Goal: Information Seeking & Learning: Learn about a topic

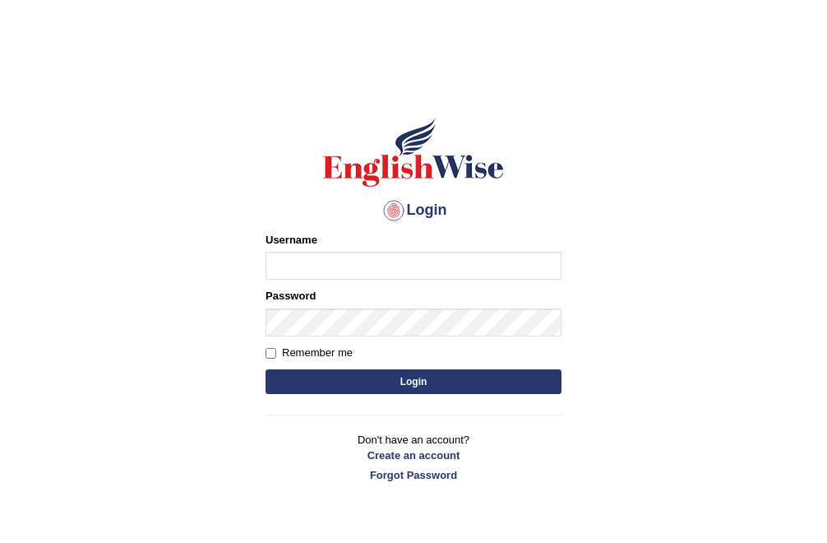
type input "Bhekimpilo"
click at [388, 390] on button "Login" at bounding box center [414, 381] width 296 height 25
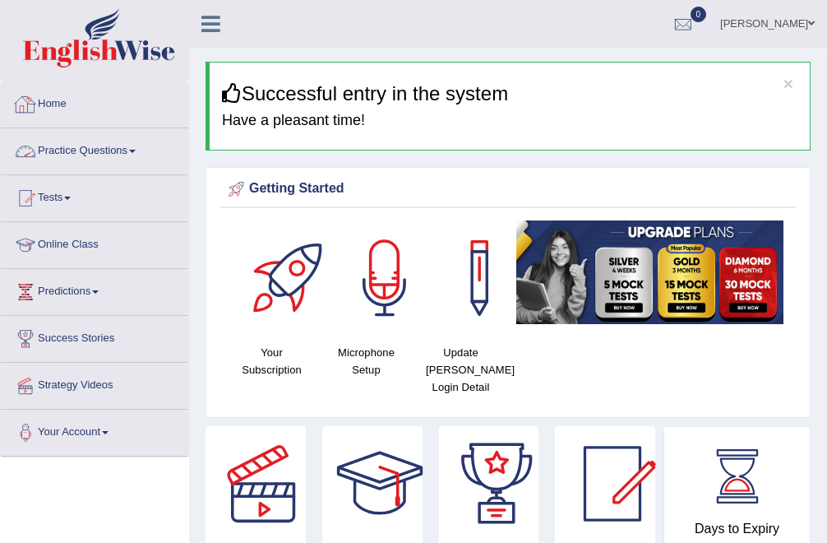
click at [104, 146] on link "Practice Questions" at bounding box center [94, 148] width 187 height 41
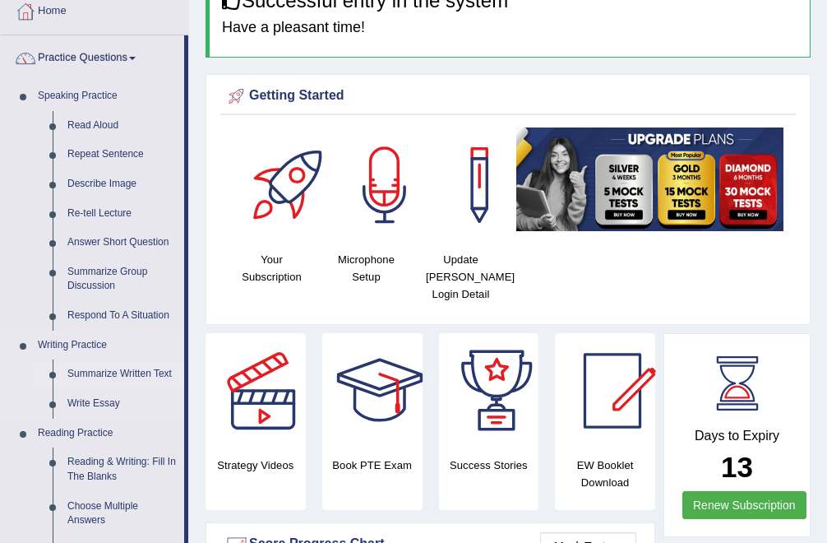
scroll to position [94, 0]
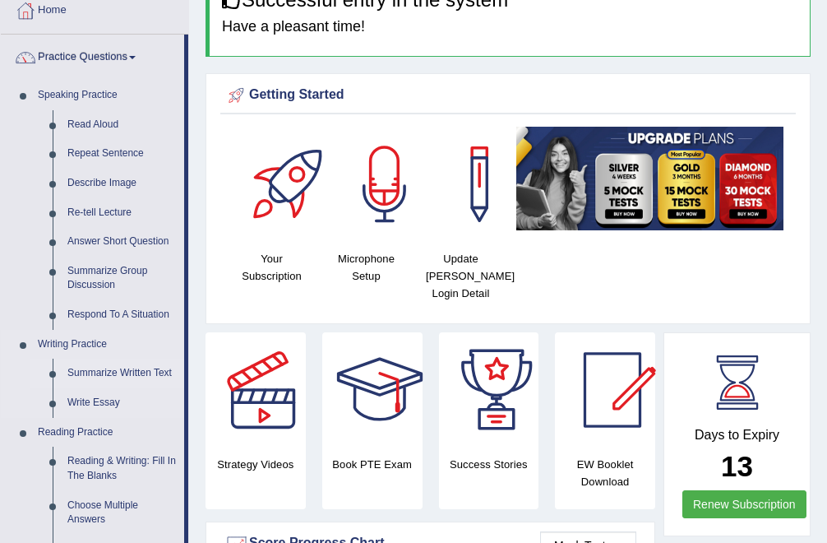
click at [91, 368] on link "Summarize Written Text" at bounding box center [122, 373] width 124 height 30
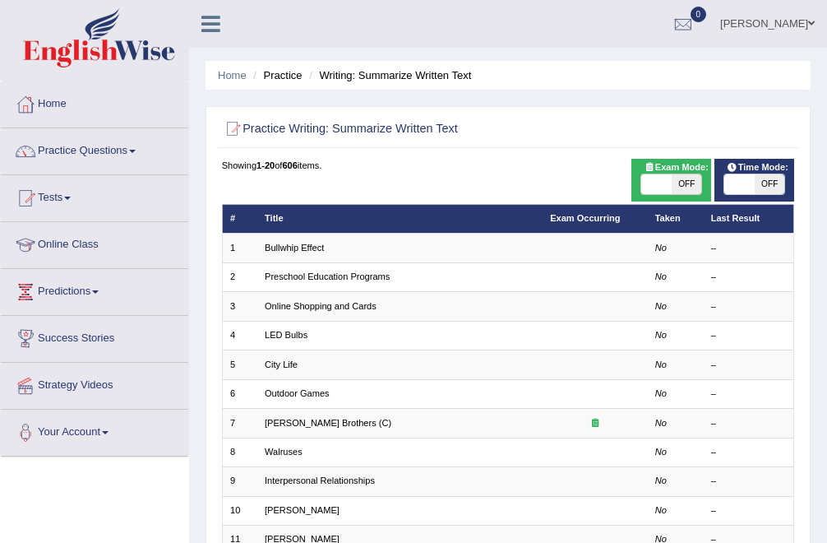
click at [680, 181] on span "OFF" at bounding box center [687, 184] width 30 height 20
checkbox input "true"
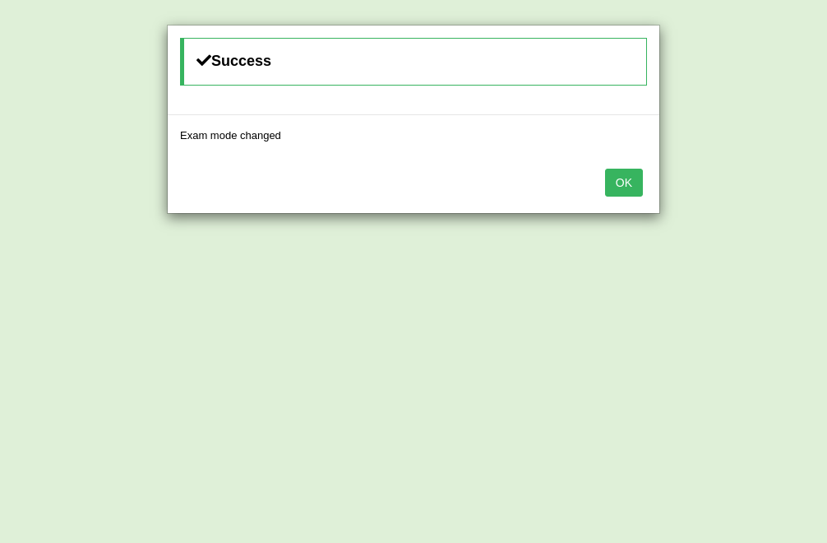
click at [618, 169] on button "OK" at bounding box center [624, 183] width 38 height 28
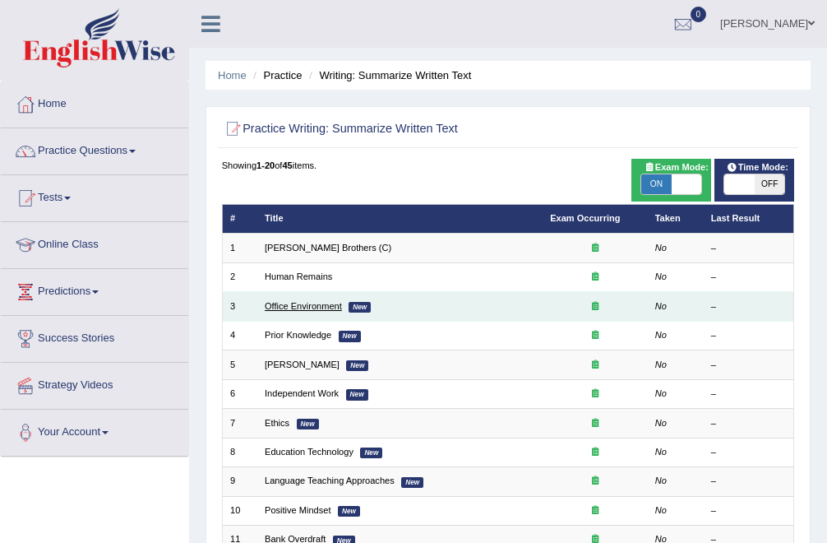
click at [313, 311] on link "Office Environment" at bounding box center [303, 306] width 77 height 10
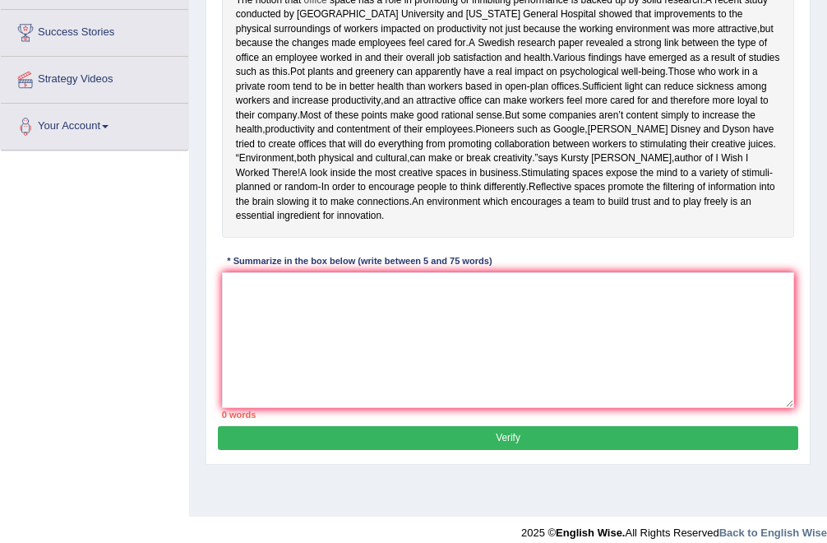
scroll to position [311, 0]
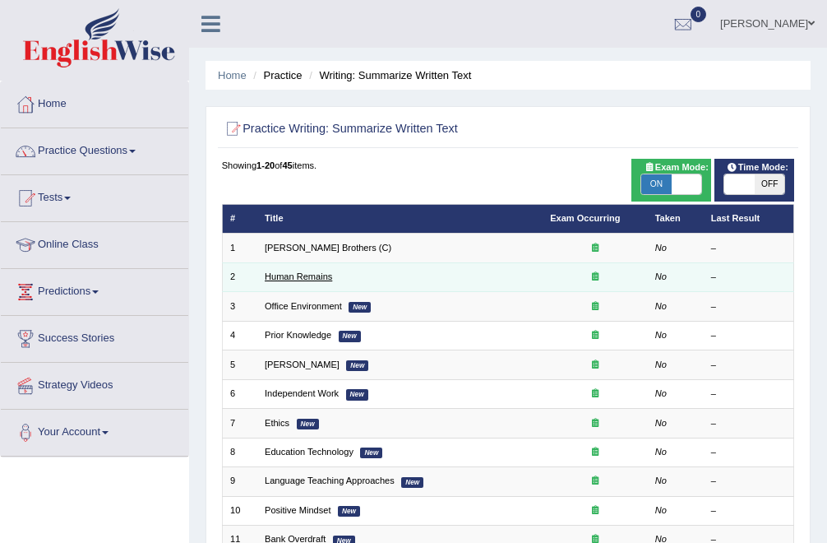
click at [306, 275] on link "Human Remains" at bounding box center [298, 276] width 67 height 10
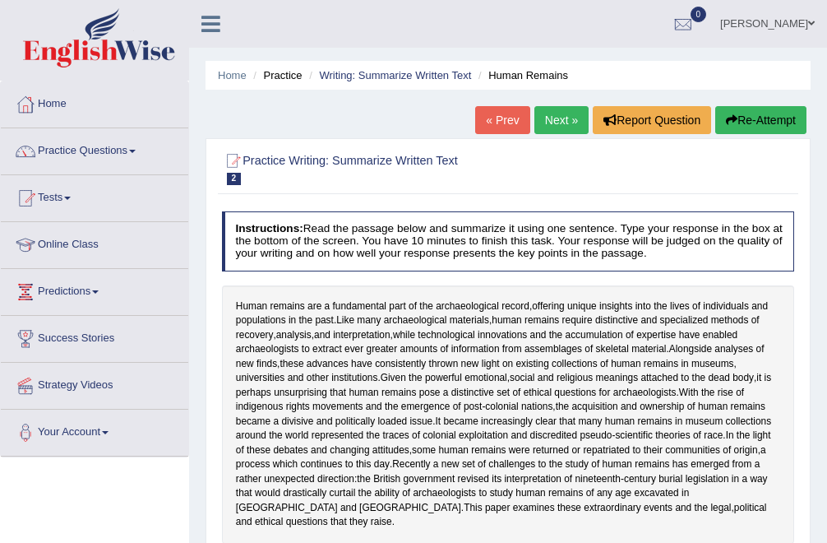
scroll to position [1, 0]
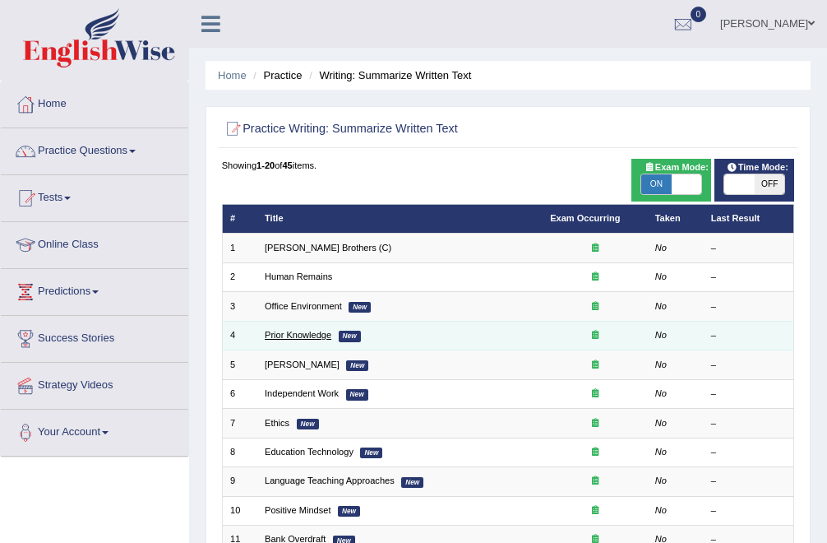
click at [304, 337] on link "Prior Knowledge" at bounding box center [298, 335] width 67 height 10
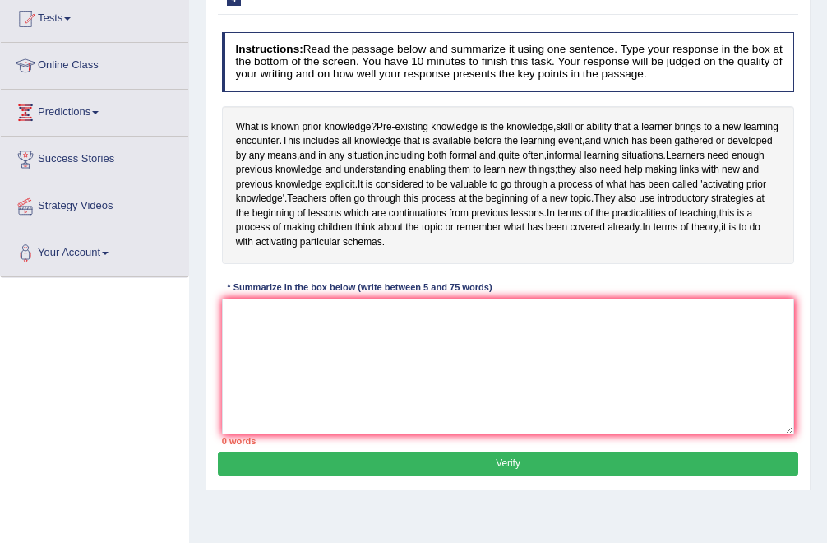
scroll to position [181, 0]
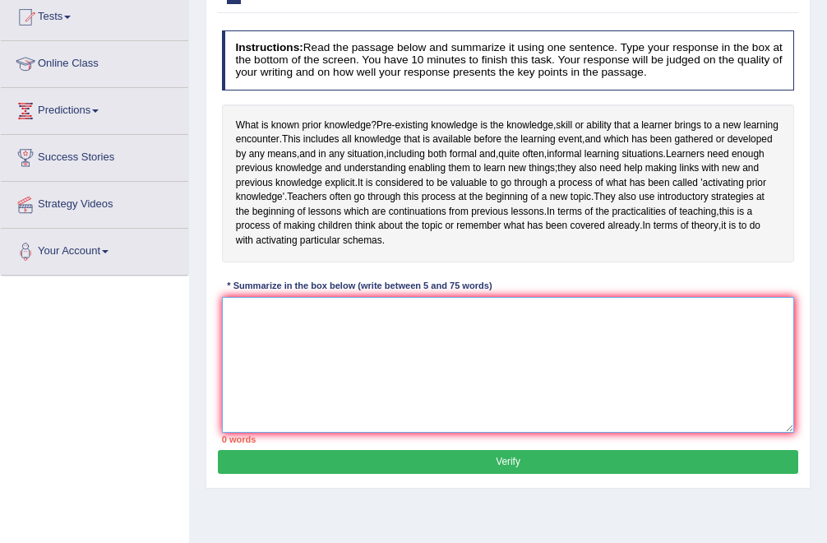
click at [295, 381] on textarea at bounding box center [508, 365] width 573 height 136
type textarea "P"
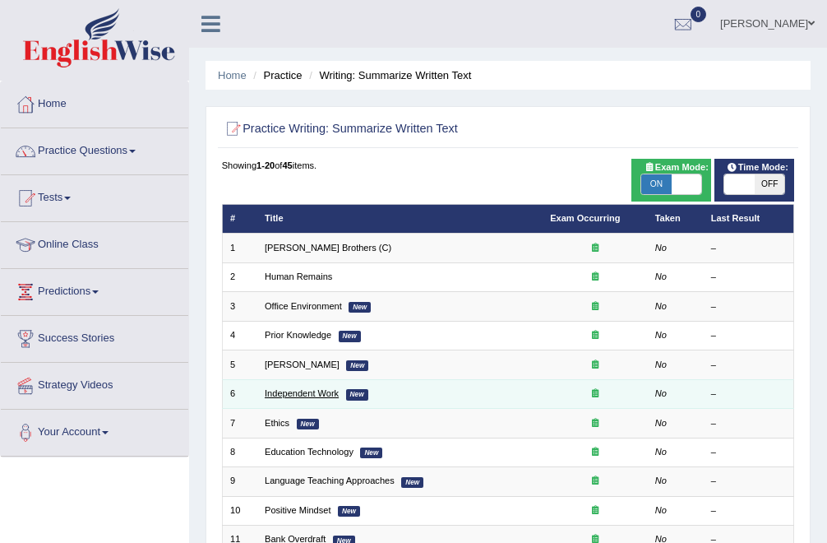
click at [305, 393] on link "Independent Work" at bounding box center [302, 393] width 74 height 10
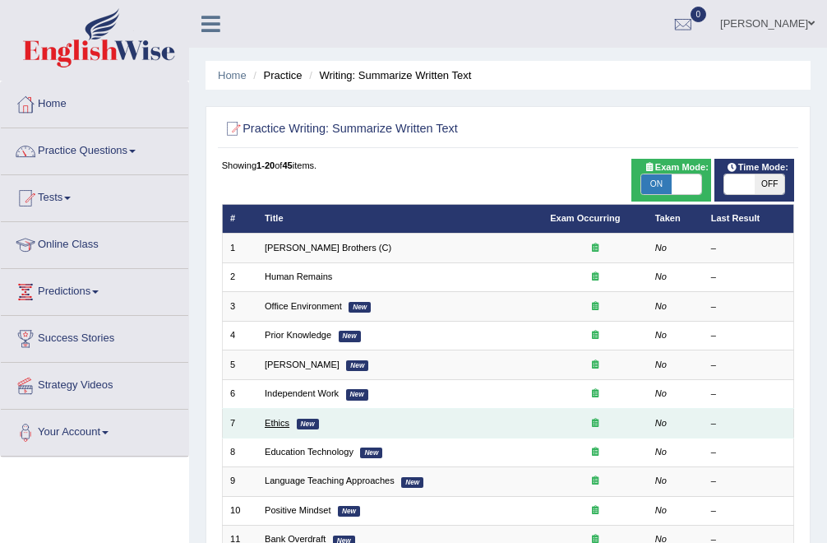
click at [281, 423] on link "Ethics" at bounding box center [277, 423] width 25 height 10
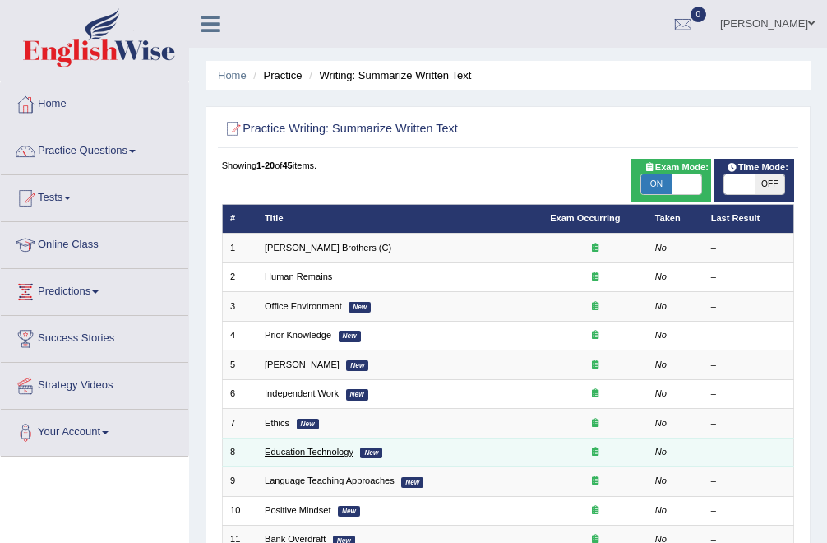
click at [281, 458] on td "Education Technology New" at bounding box center [399, 451] width 285 height 29
click at [282, 456] on link "Education Technology" at bounding box center [309, 451] width 89 height 10
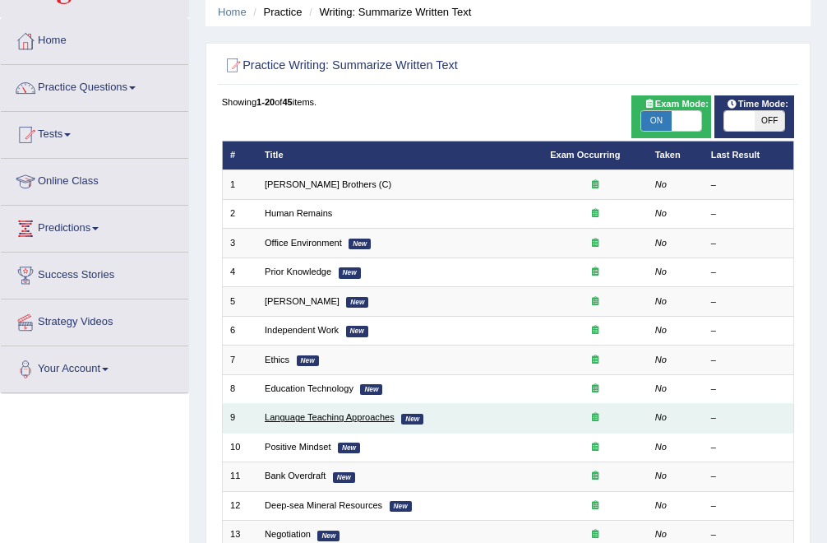
click at [293, 421] on link "Language Teaching Approaches" at bounding box center [330, 417] width 130 height 10
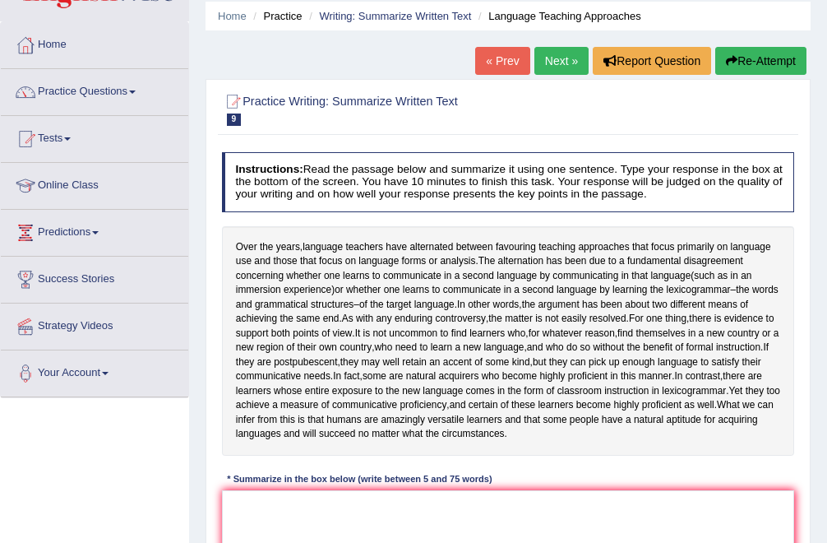
scroll to position [155, 0]
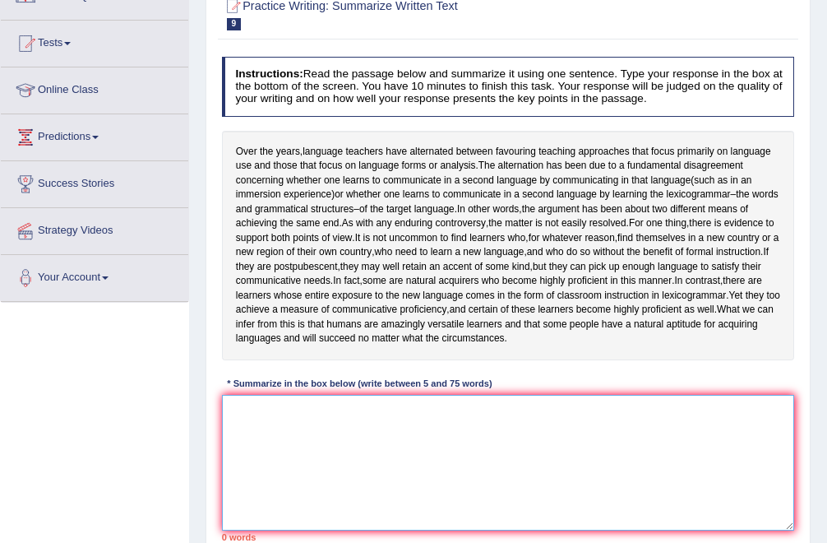
click at [285, 450] on textarea at bounding box center [508, 463] width 573 height 136
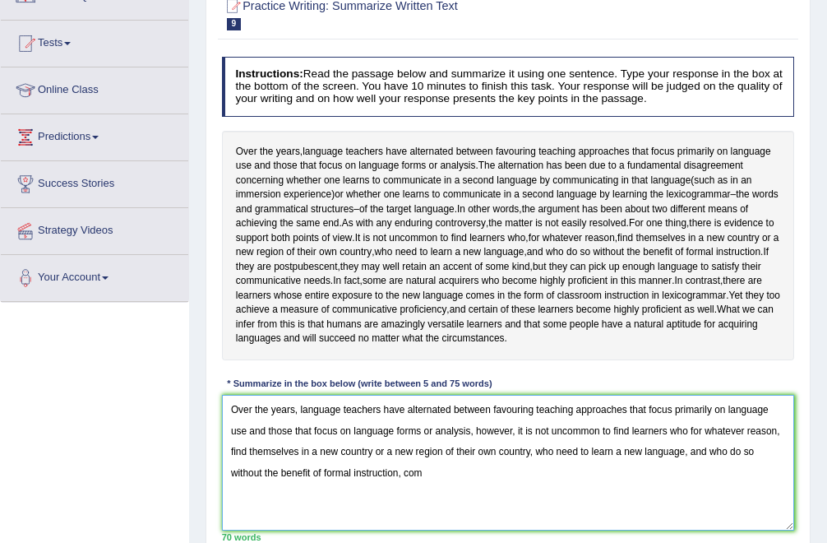
type textarea "Over the years, language teachers have alternated between favouring teaching ap…"
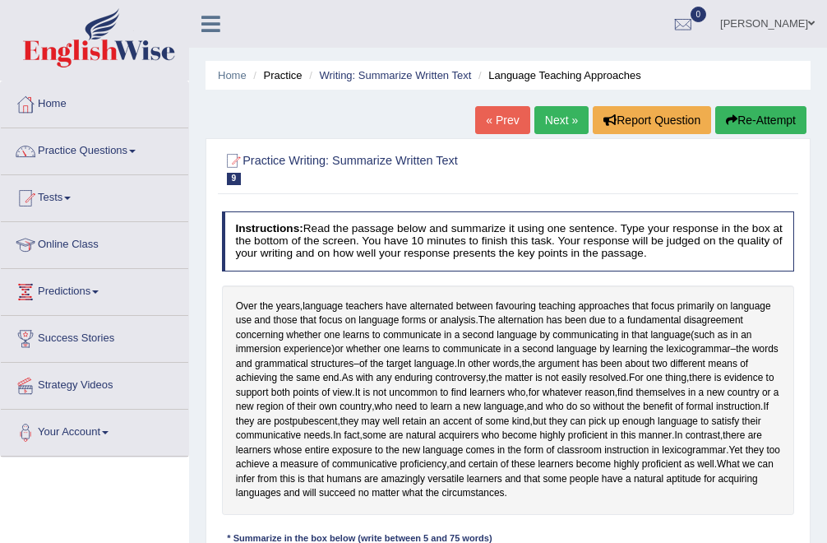
scroll to position [2, 0]
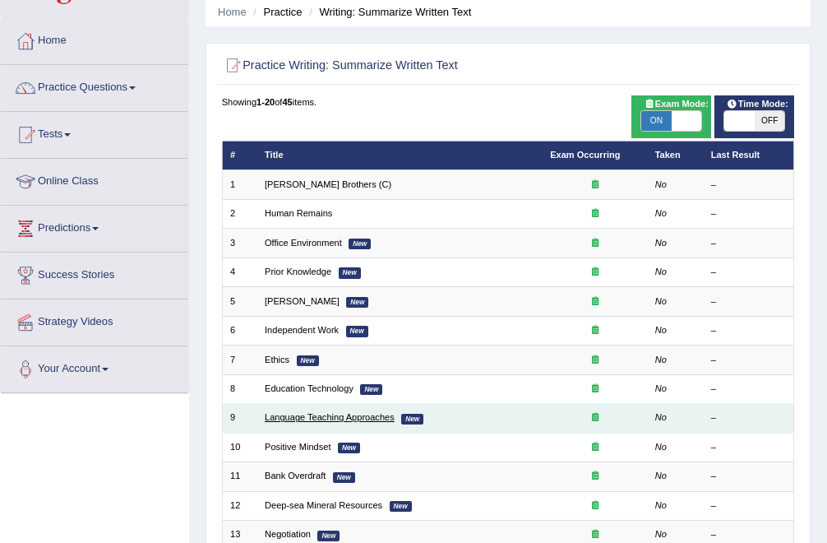
click at [312, 415] on link "Language Teaching Approaches" at bounding box center [330, 417] width 130 height 10
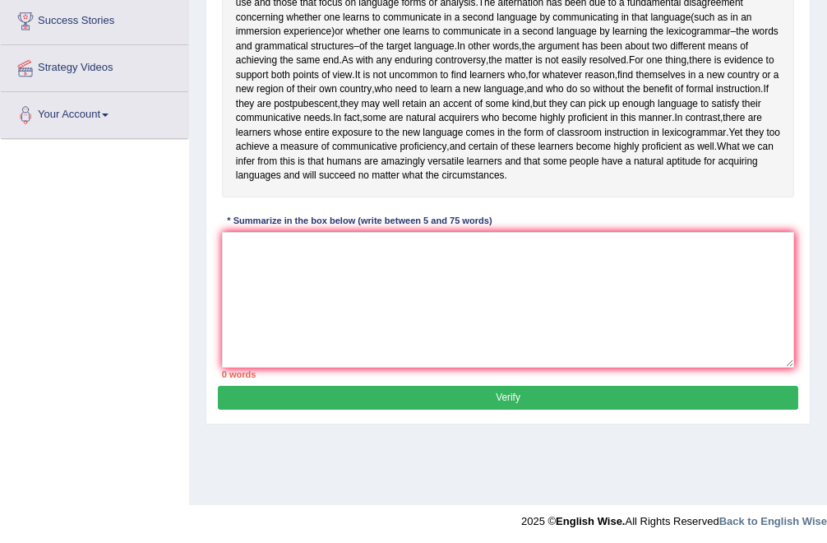
scroll to position [321, 0]
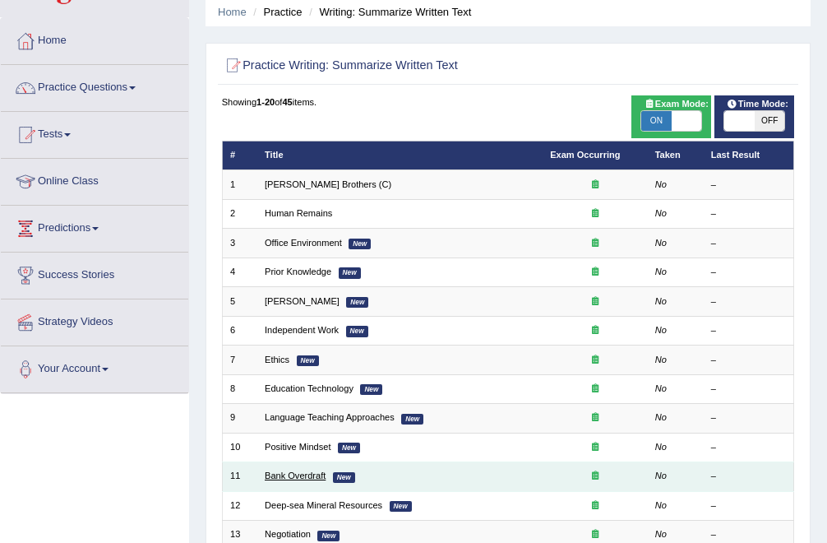
click at [293, 476] on link "Bank Overdraft" at bounding box center [295, 475] width 61 height 10
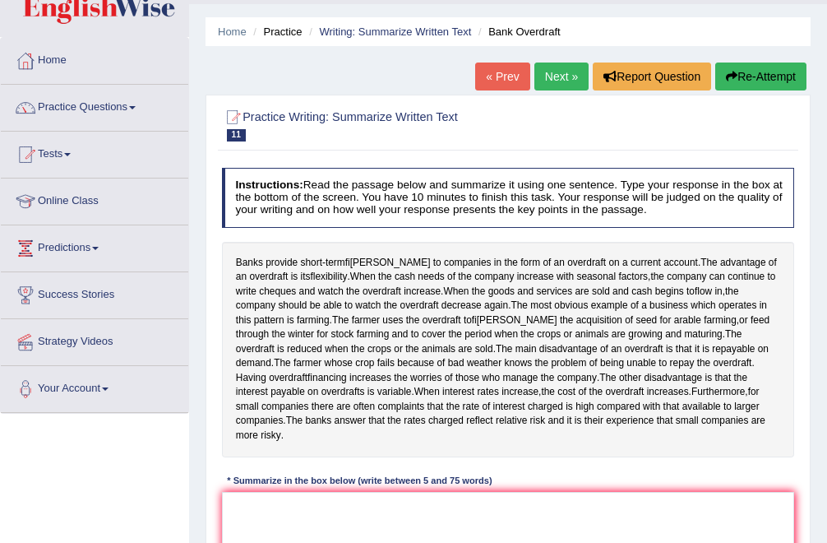
scroll to position [50, 0]
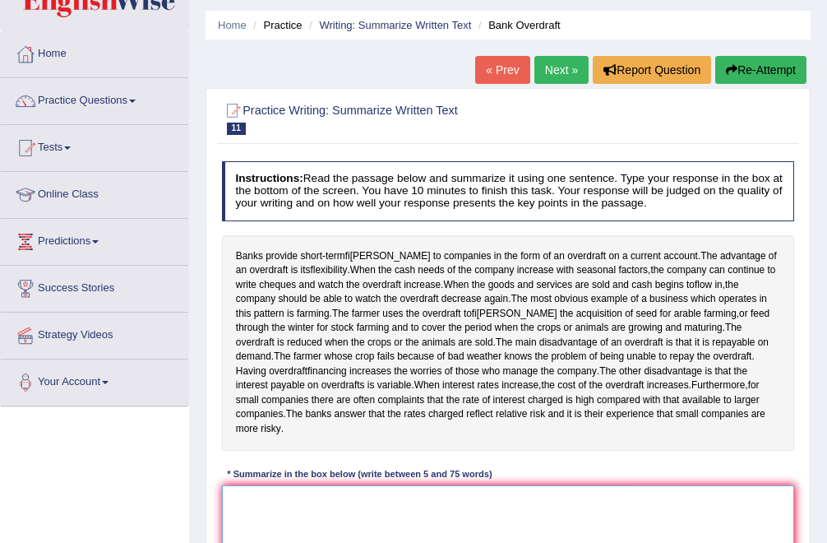
click at [268, 535] on textarea at bounding box center [508, 553] width 573 height 136
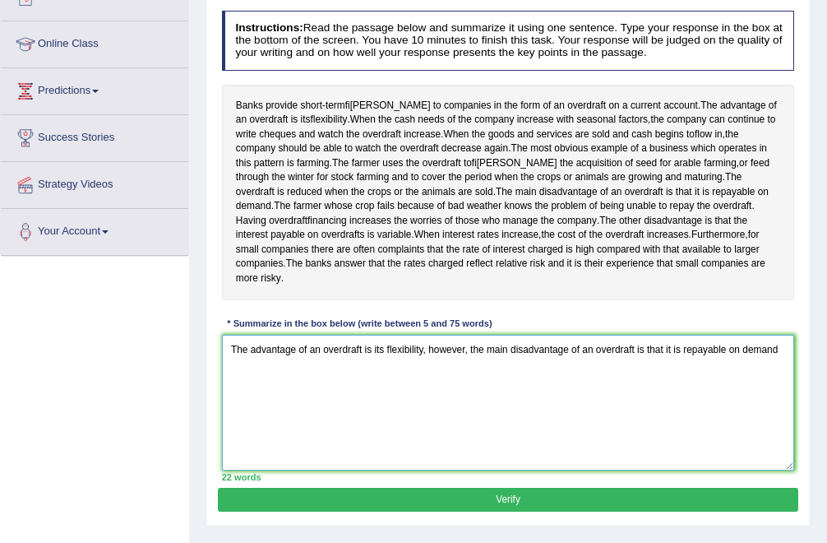
scroll to position [206, 0]
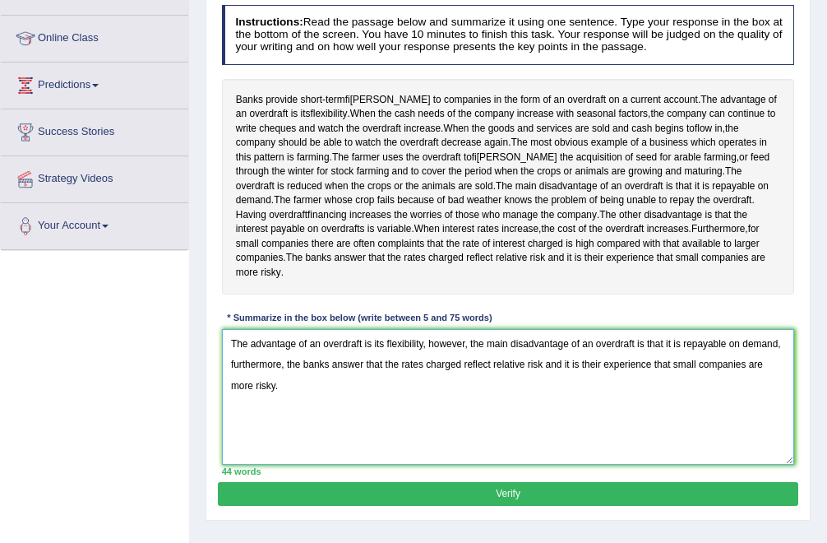
type textarea "The advantage of an overdraft is its flexibility, however, the main disadvantag…"
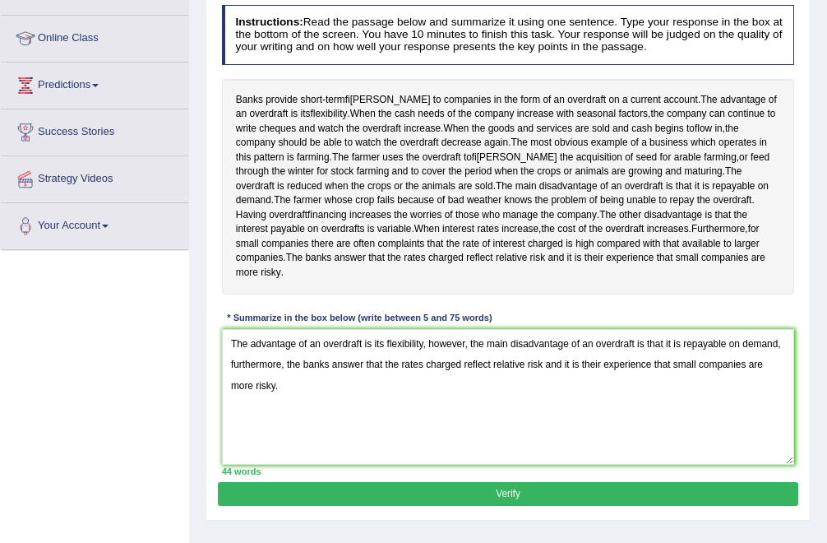
click at [326, 506] on button "Verify" at bounding box center [508, 494] width 580 height 24
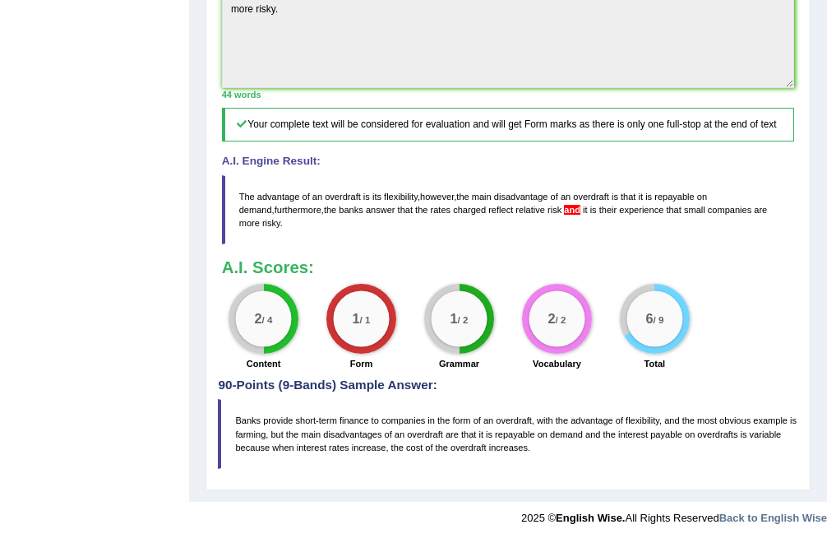
scroll to position [0, 0]
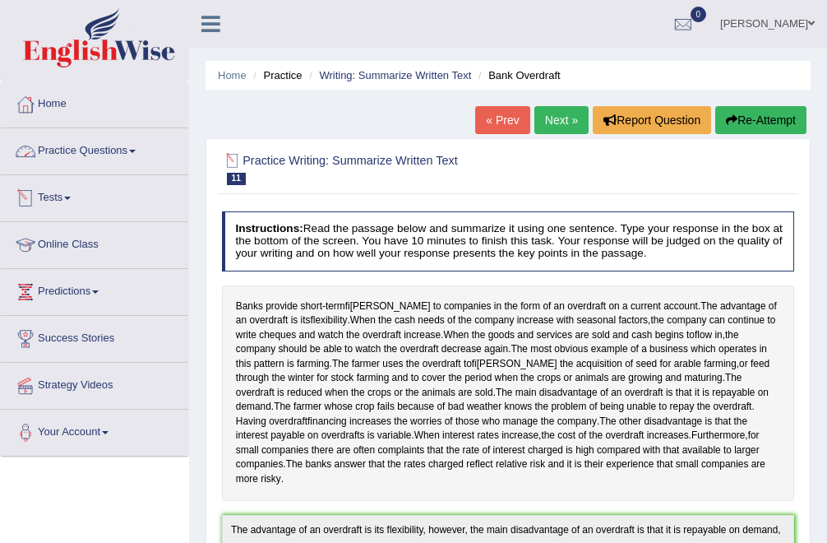
click at [111, 156] on link "Practice Questions" at bounding box center [94, 148] width 187 height 41
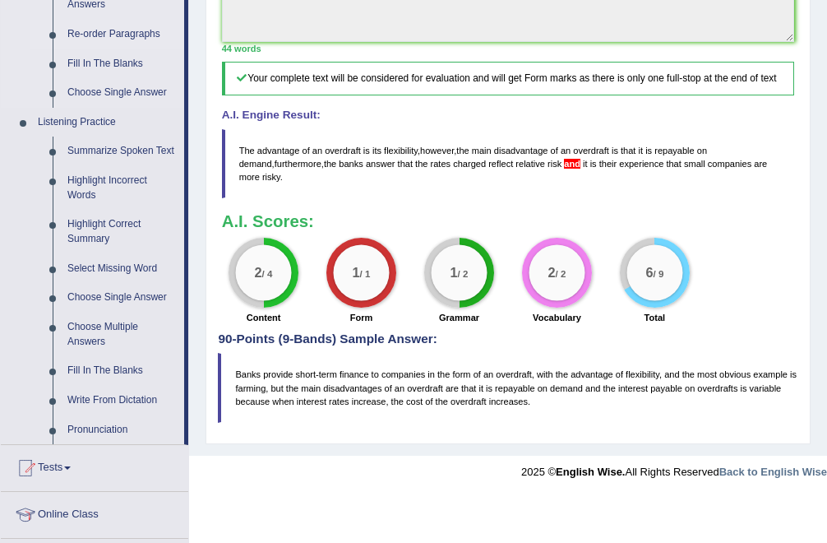
scroll to position [618, 0]
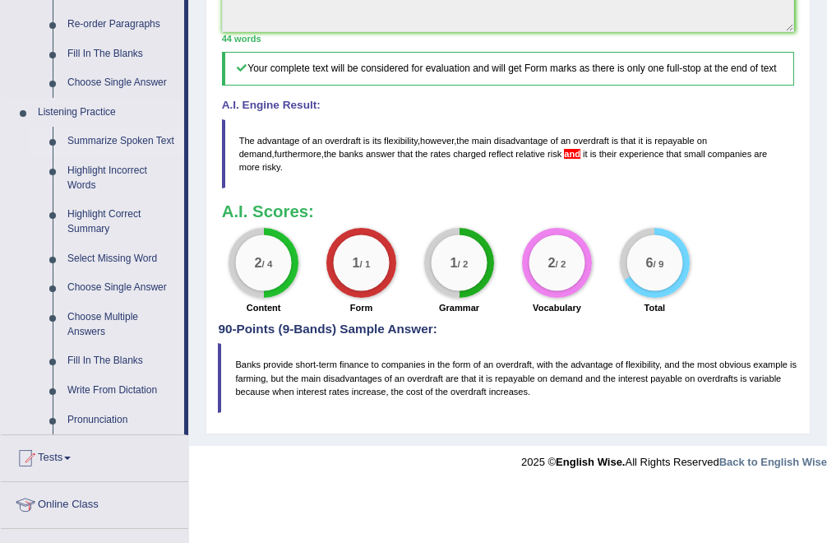
click at [108, 134] on link "Summarize Spoken Text" at bounding box center [122, 142] width 124 height 30
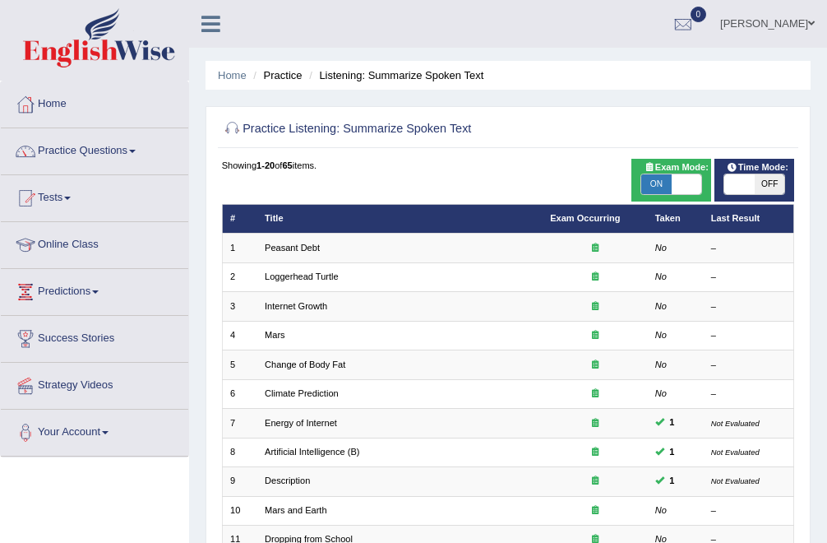
click at [309, 251] on link "Peasant Debt" at bounding box center [292, 248] width 55 height 10
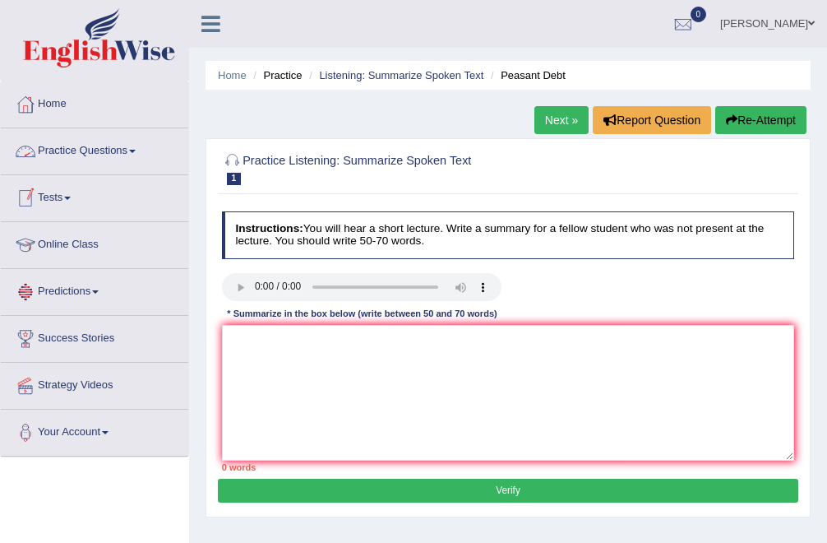
click at [56, 154] on link "Practice Questions" at bounding box center [94, 148] width 187 height 41
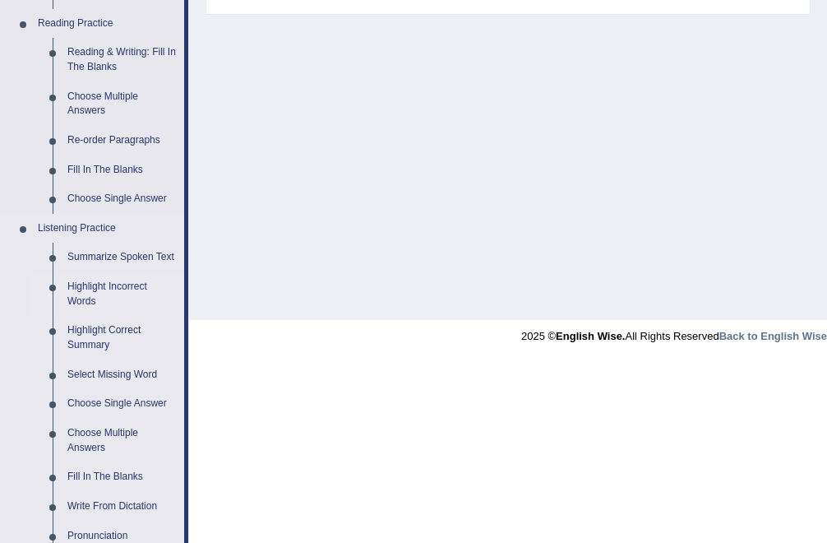
scroll to position [492, 0]
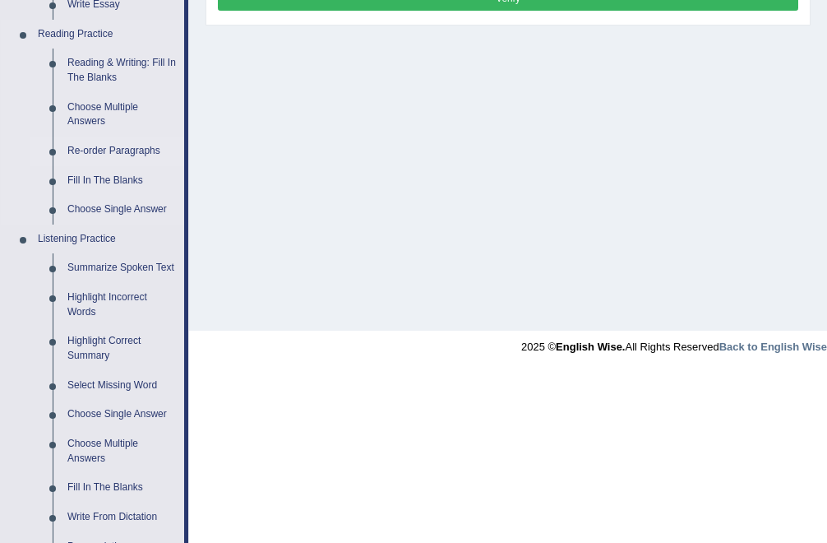
click at [103, 150] on link "Re-order Paragraphs" at bounding box center [122, 151] width 124 height 30
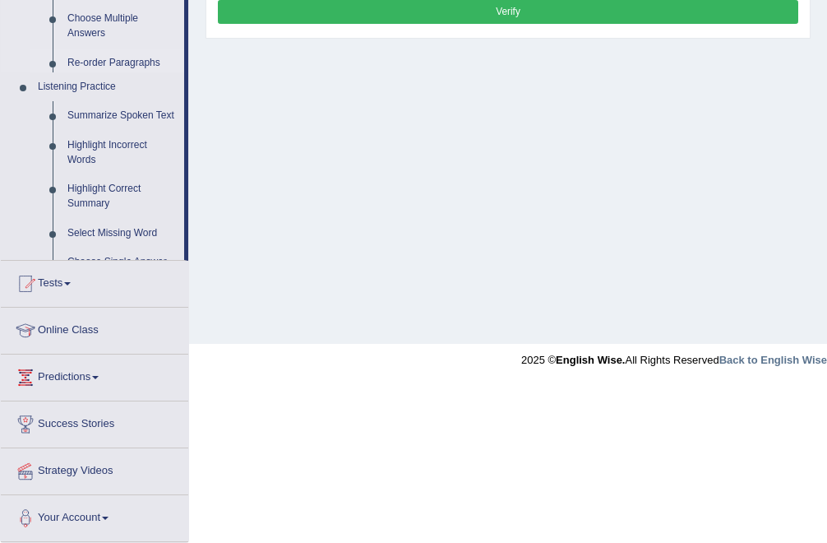
scroll to position [321, 0]
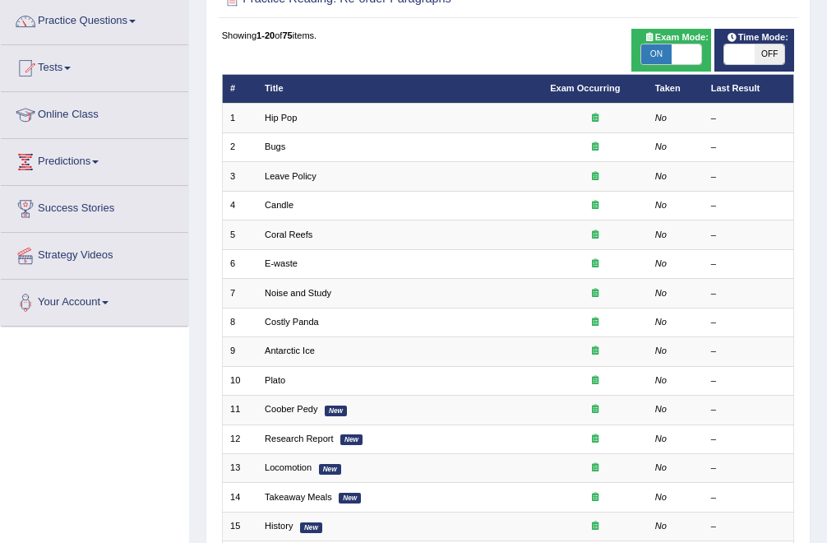
scroll to position [129, 0]
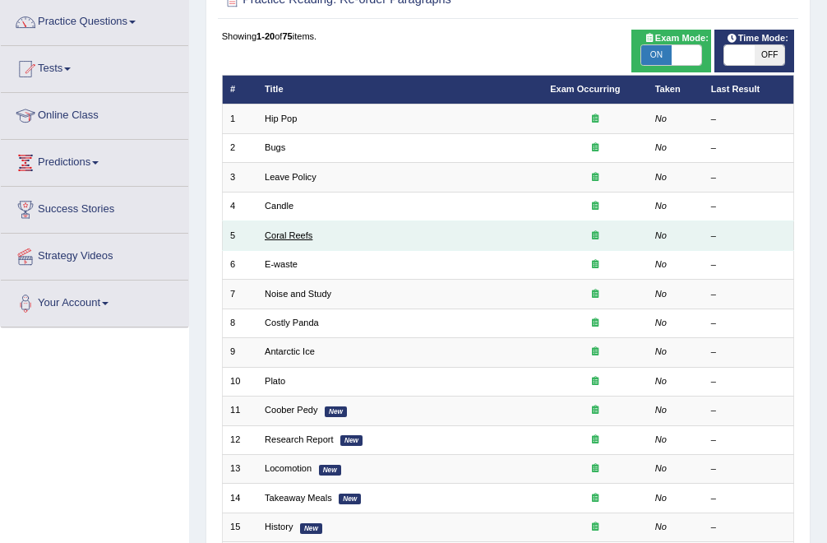
click at [287, 235] on link "Coral Reefs" at bounding box center [289, 235] width 48 height 10
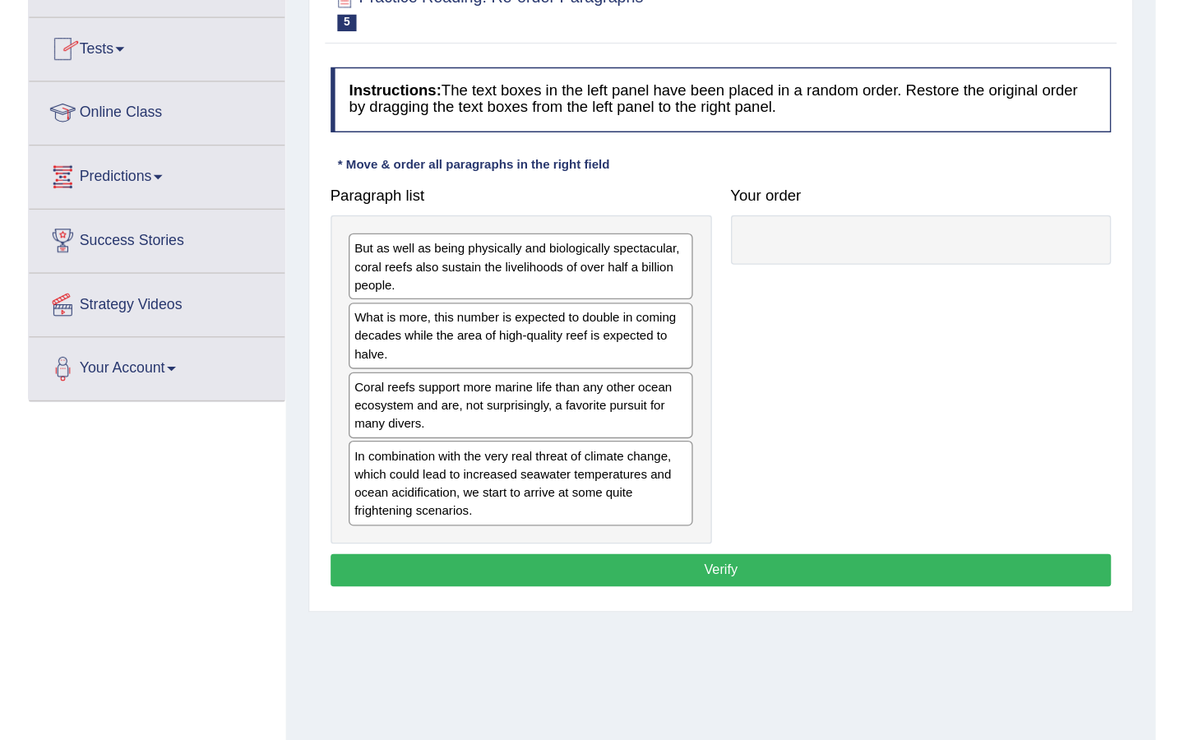
scroll to position [123, 0]
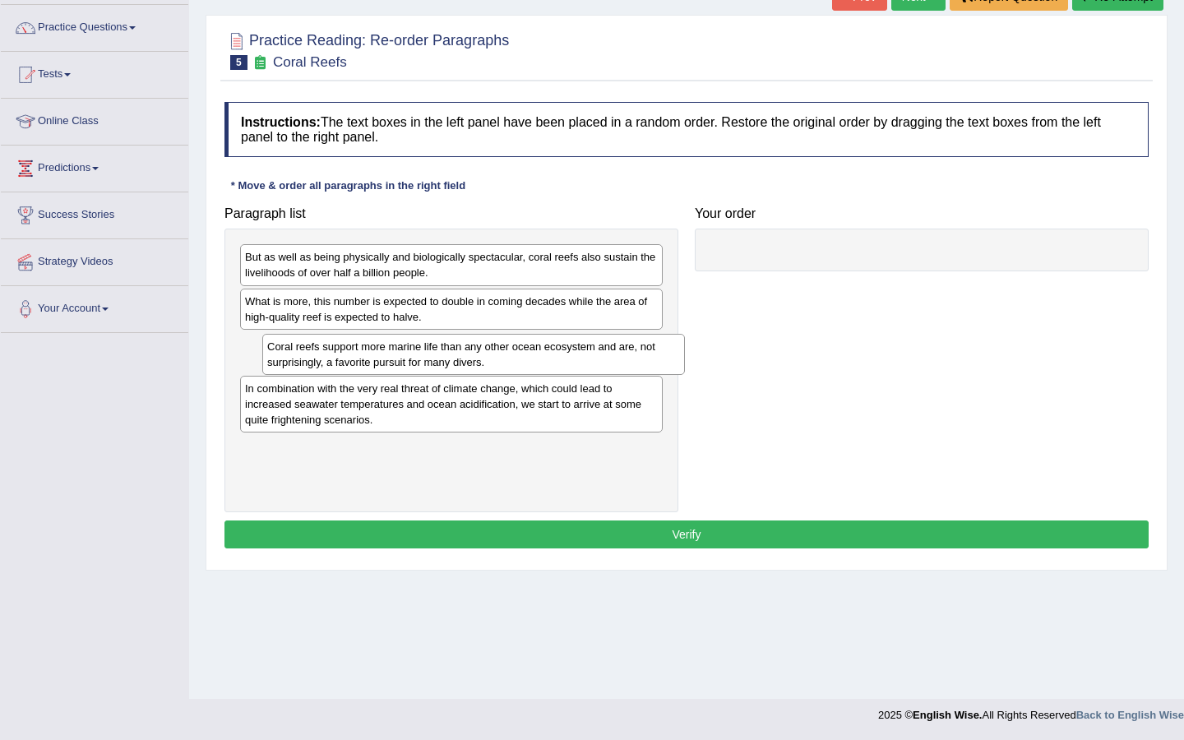
drag, startPoint x: 320, startPoint y: 355, endPoint x: 342, endPoint y: 358, distance: 22.3
click at [342, 357] on div "Coral reefs support more marine life than any other ocean ecosystem and are, no…" at bounding box center [473, 354] width 423 height 41
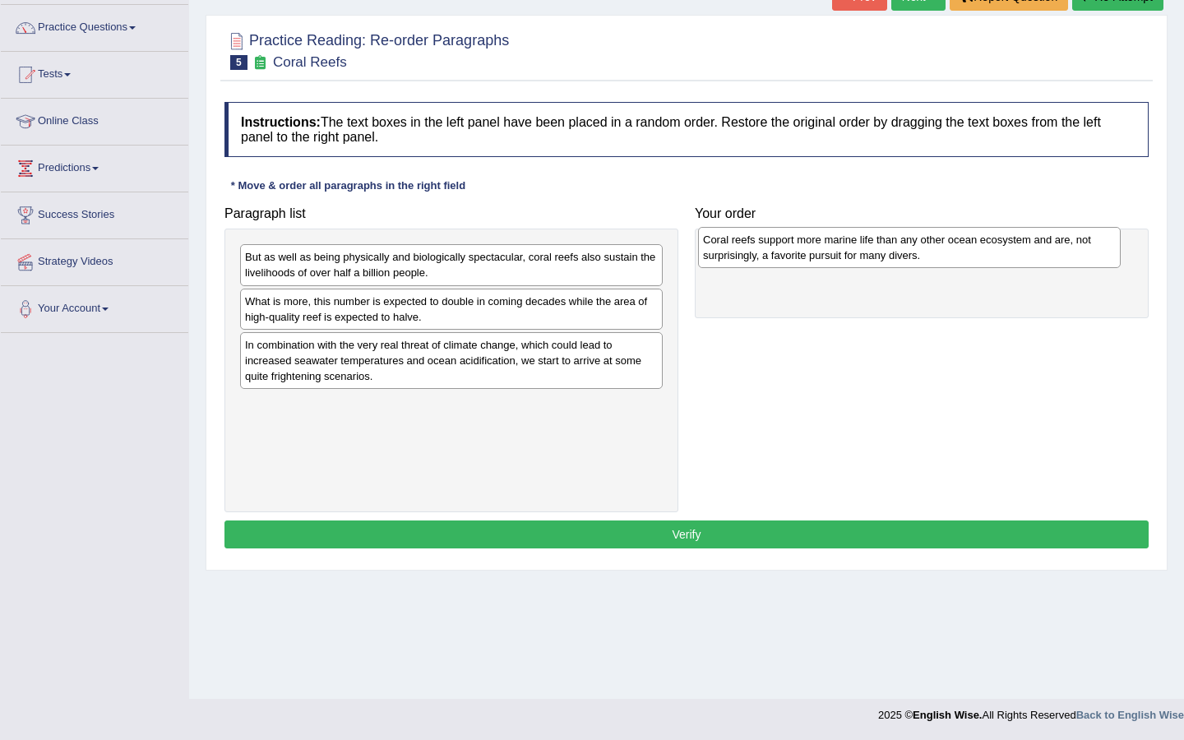
drag, startPoint x: 357, startPoint y: 349, endPoint x: 812, endPoint y: 244, distance: 467.4
click at [812, 244] on div "Coral reefs support more marine life than any other ocean ecosystem and are, no…" at bounding box center [909, 247] width 423 height 41
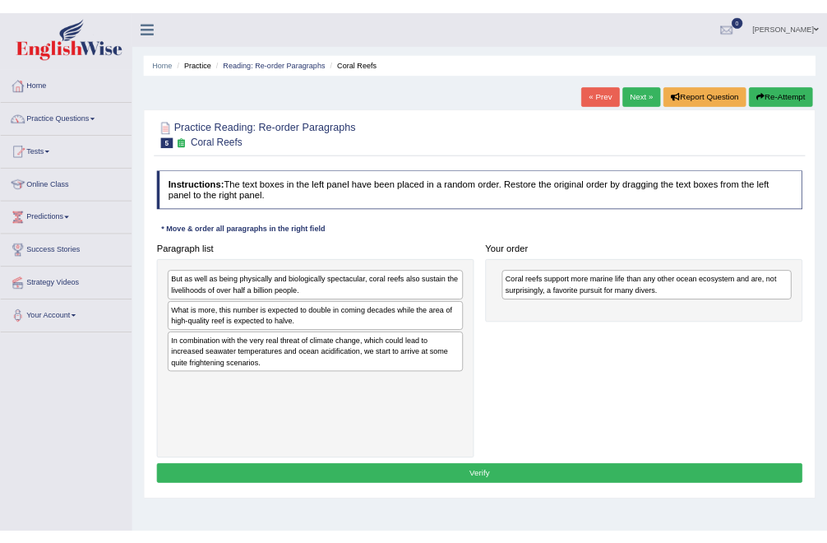
scroll to position [0, 0]
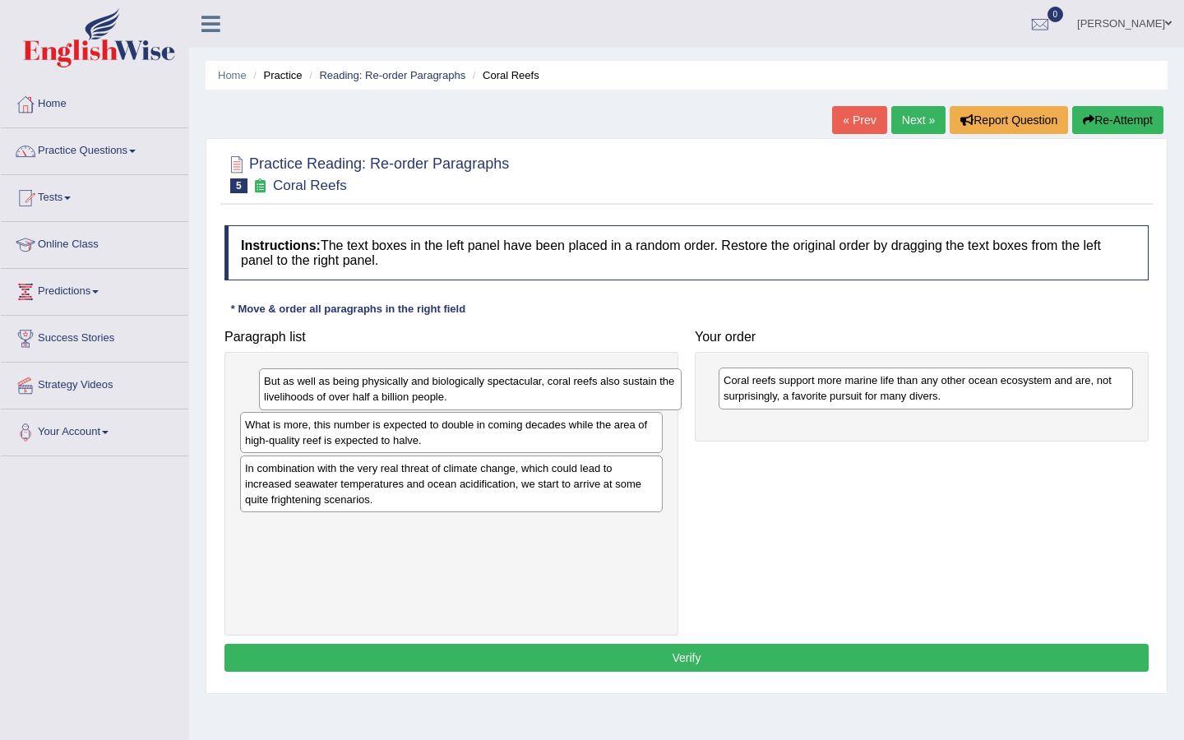
drag, startPoint x: 285, startPoint y: 390, endPoint x: 304, endPoint y: 391, distance: 18.9
click at [304, 391] on div "But as well as being physically and biologically spectacular, coral reefs also …" at bounding box center [470, 388] width 423 height 41
drag, startPoint x: 319, startPoint y: 395, endPoint x: 371, endPoint y: 400, distance: 52.0
click at [372, 400] on div "But as well as being physically and biologically spectacular, coral reefs also …" at bounding box center [523, 392] width 423 height 41
drag, startPoint x: 371, startPoint y: 400, endPoint x: 655, endPoint y: 455, distance: 289.7
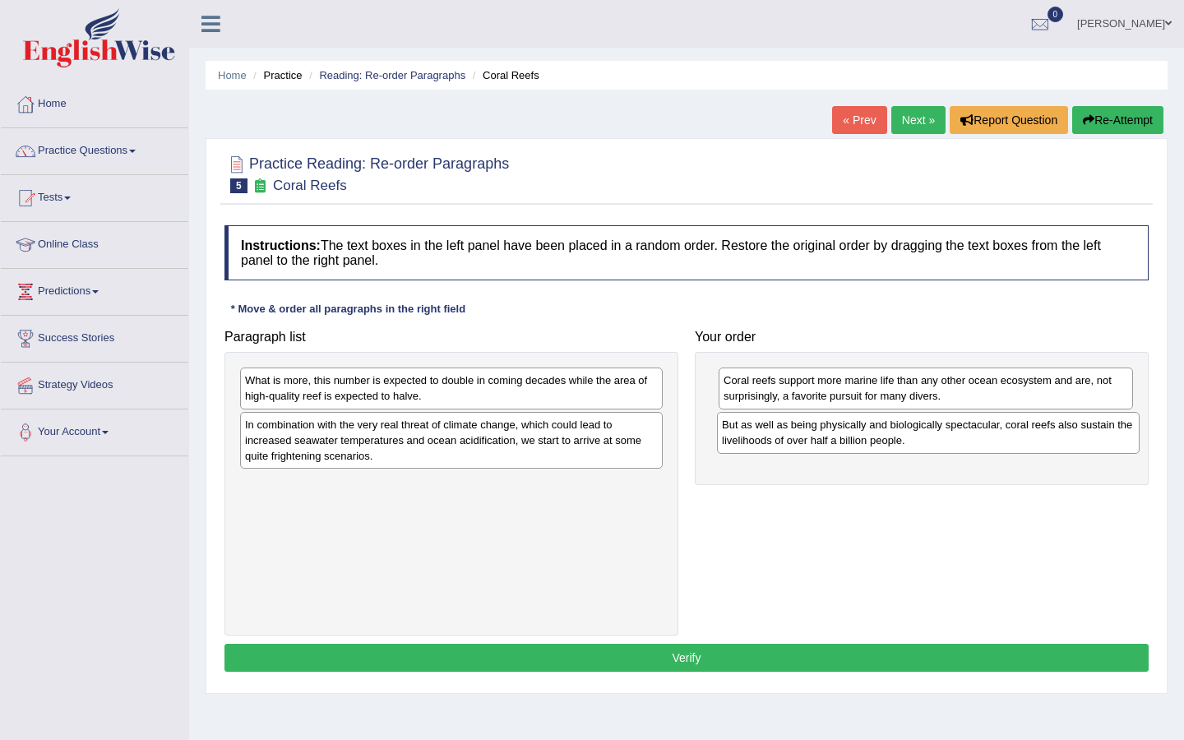
drag, startPoint x: 560, startPoint y: 392, endPoint x: 1037, endPoint y: 437, distance: 478.9
click at [826, 437] on div "But as well as being physically and biologically spectacular, coral reefs also …" at bounding box center [928, 432] width 423 height 41
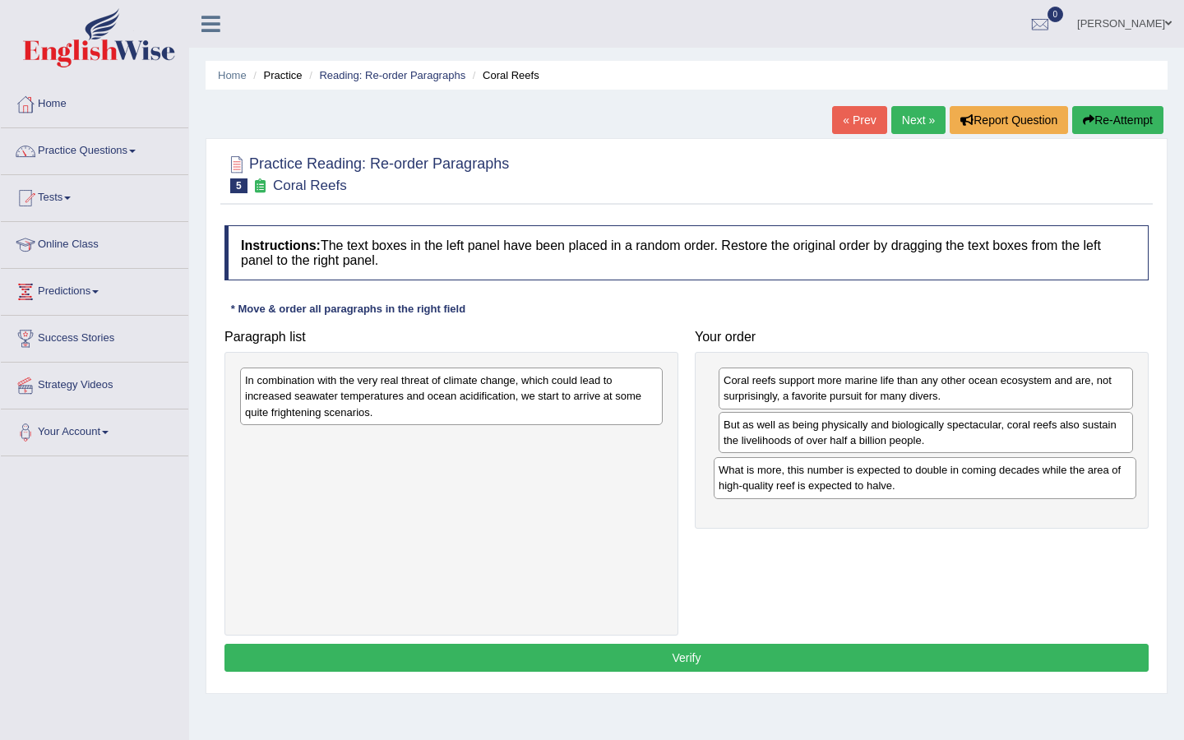
drag, startPoint x: 478, startPoint y: 383, endPoint x: 951, endPoint y: 473, distance: 481.1
click at [826, 473] on div "What is more, this number is expected to double in coming decades while the are…" at bounding box center [925, 477] width 423 height 41
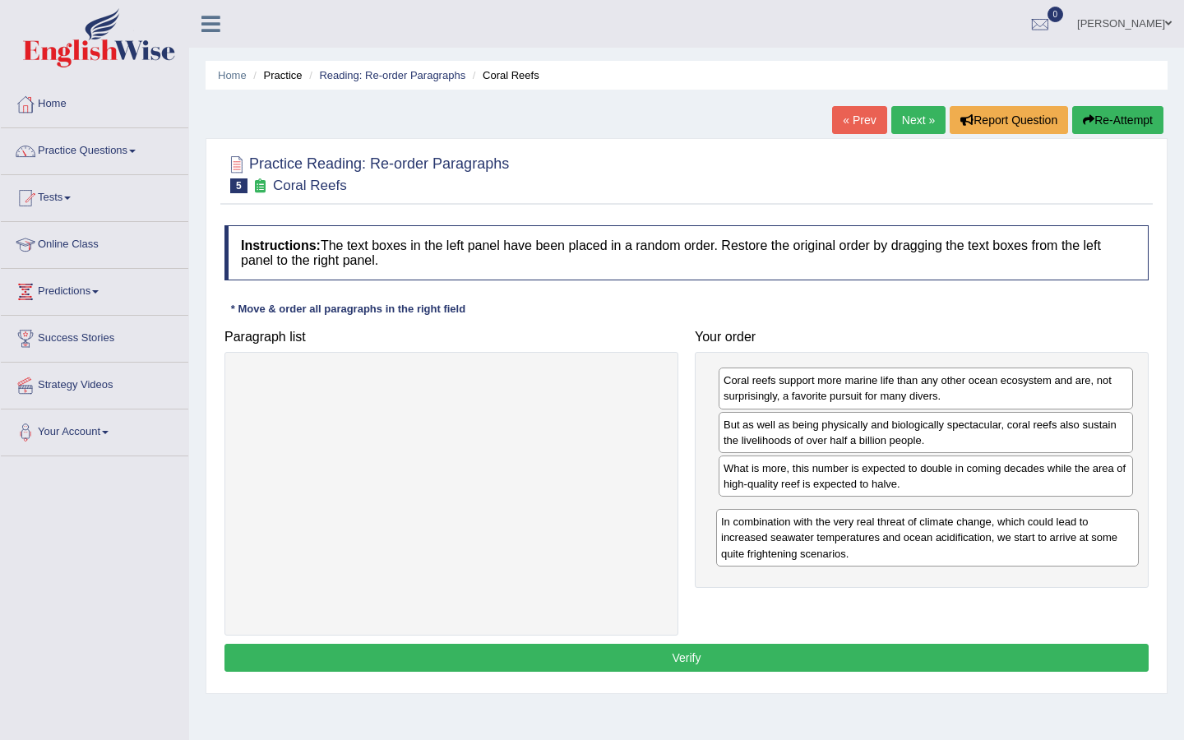
drag, startPoint x: 532, startPoint y: 389, endPoint x: 1008, endPoint y: 530, distance: 496.6
click at [826, 530] on div "In combination with the very real threat of climate change, which could lead to…" at bounding box center [927, 537] width 423 height 57
click at [826, 542] on button "Verify" at bounding box center [686, 658] width 924 height 28
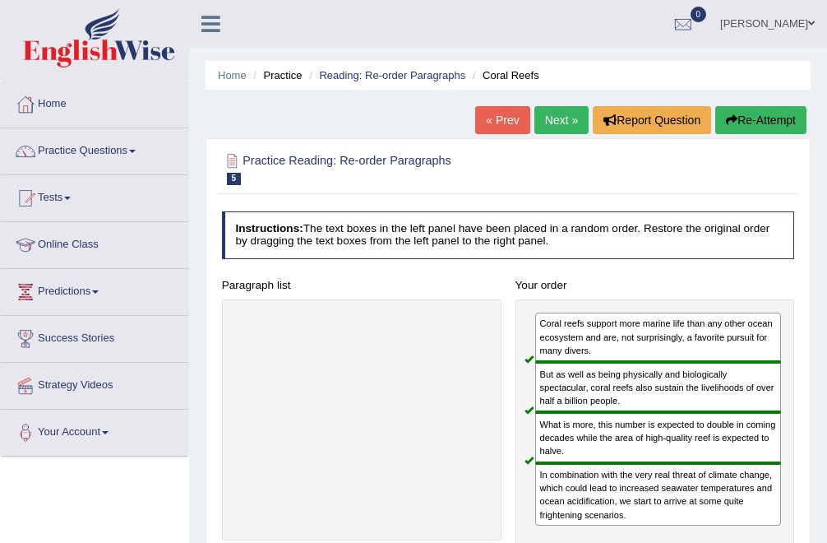
click at [553, 113] on link "Next »" at bounding box center [561, 120] width 54 height 28
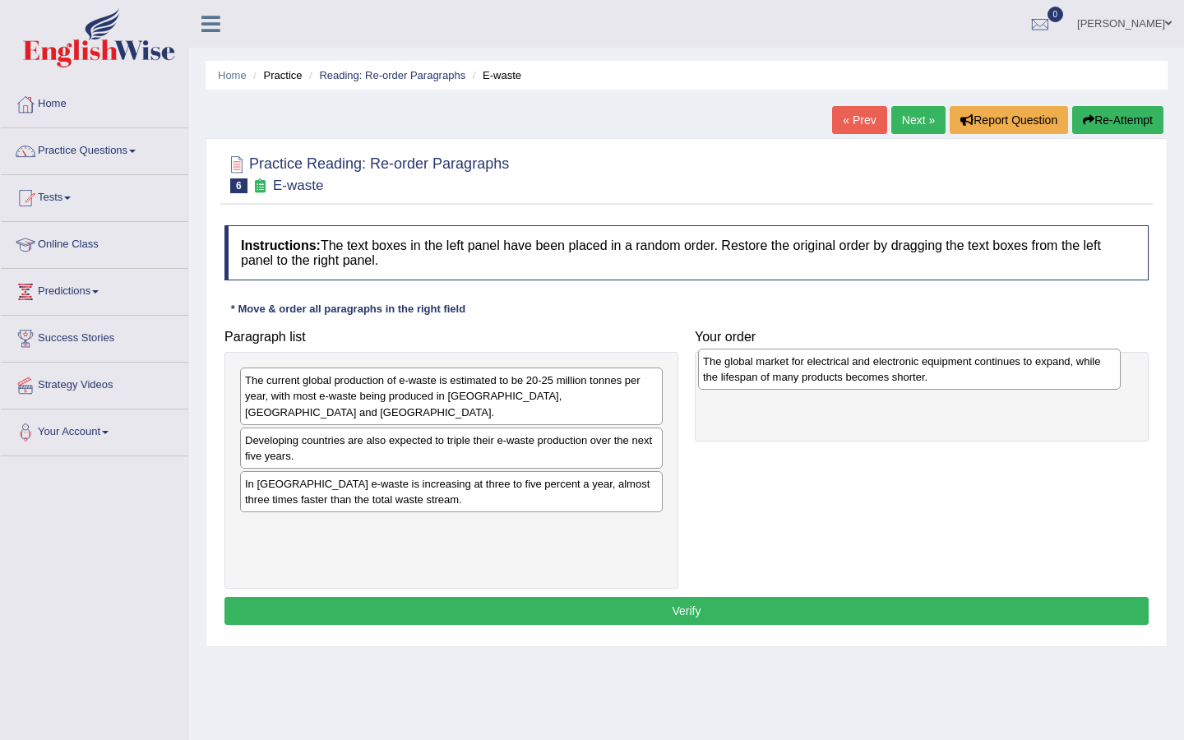
drag, startPoint x: 302, startPoint y: 518, endPoint x: 760, endPoint y: 367, distance: 482.0
click at [760, 367] on div "The global market for electrical and electronic equipment continues to expand, …" at bounding box center [909, 369] width 423 height 41
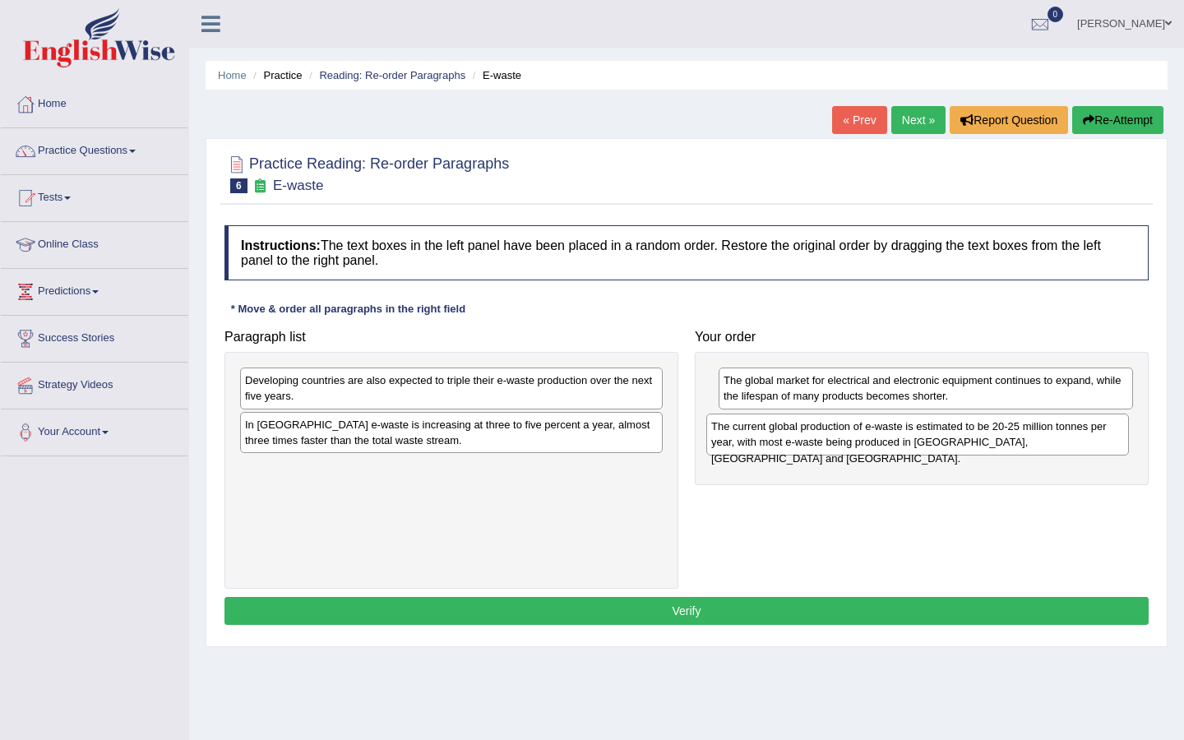
drag, startPoint x: 479, startPoint y: 397, endPoint x: 945, endPoint y: 443, distance: 468.4
click at [826, 443] on div "The current global production of e-waste is estimated to be 20-25 million tonne…" at bounding box center [917, 434] width 423 height 41
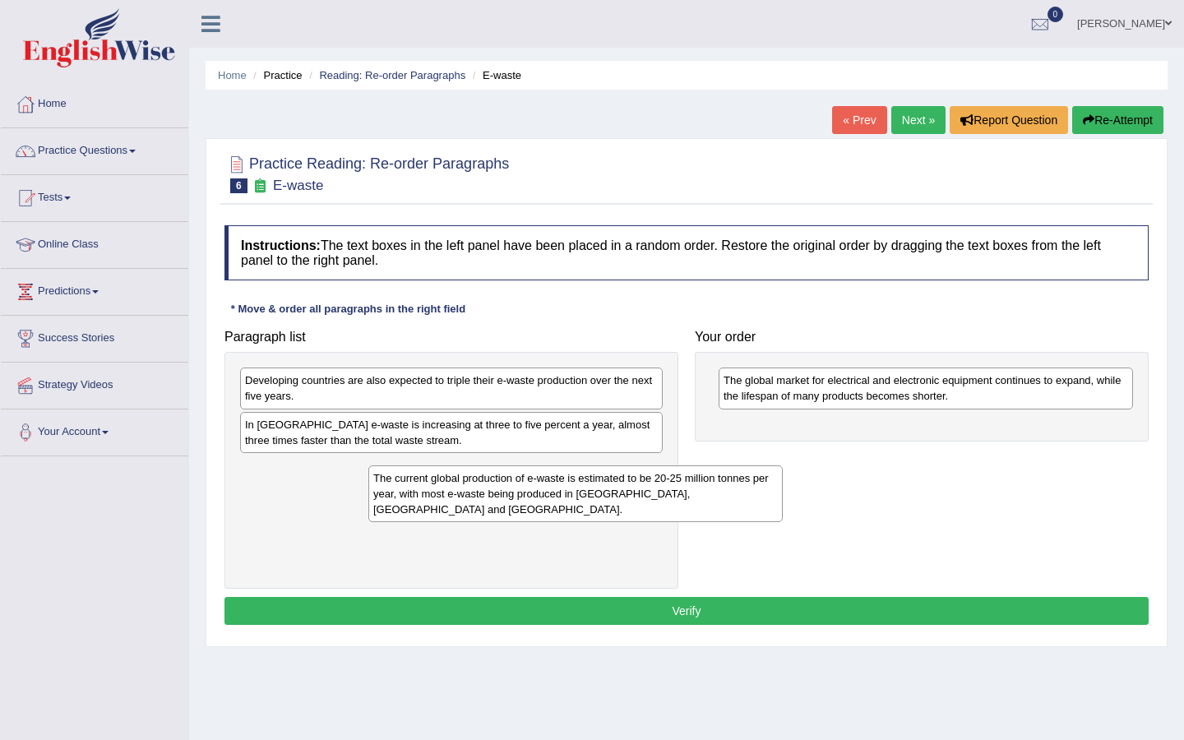
drag, startPoint x: 804, startPoint y: 447, endPoint x: 454, endPoint y: 501, distance: 354.3
click at [454, 501] on div "The current global production of e-waste is estimated to be 20-25 million tonne…" at bounding box center [575, 493] width 414 height 57
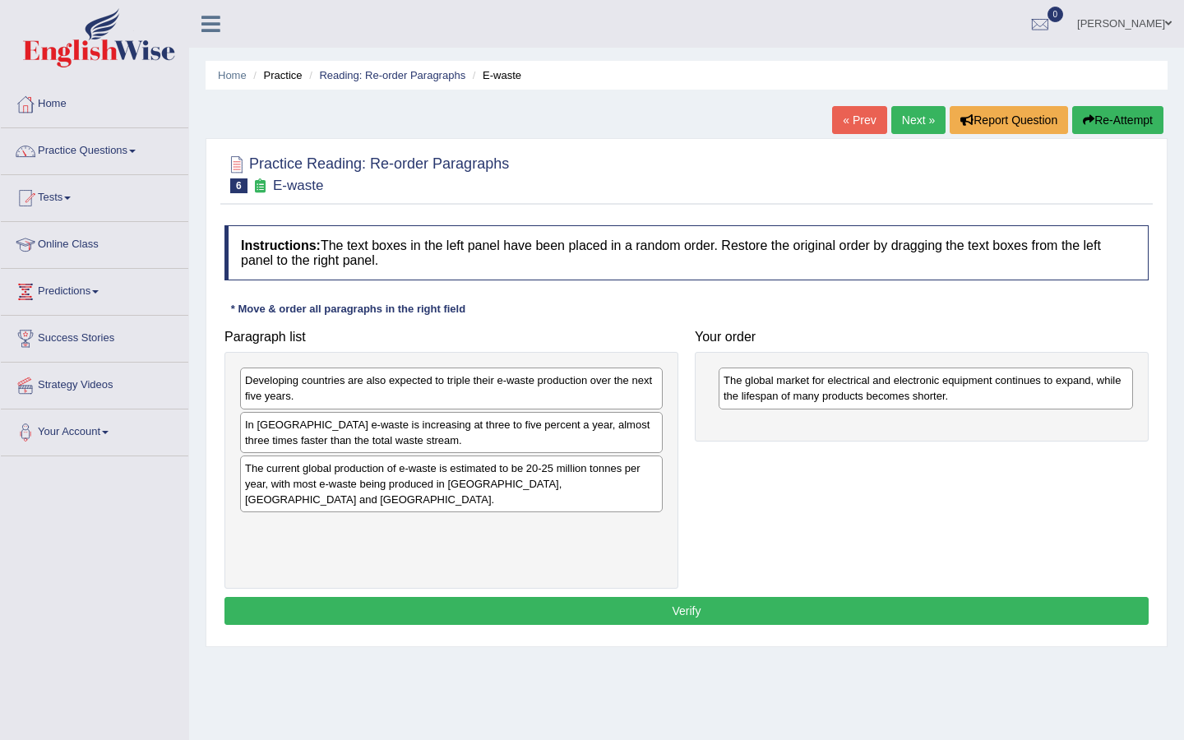
drag, startPoint x: 373, startPoint y: 483, endPoint x: 511, endPoint y: 466, distance: 138.4
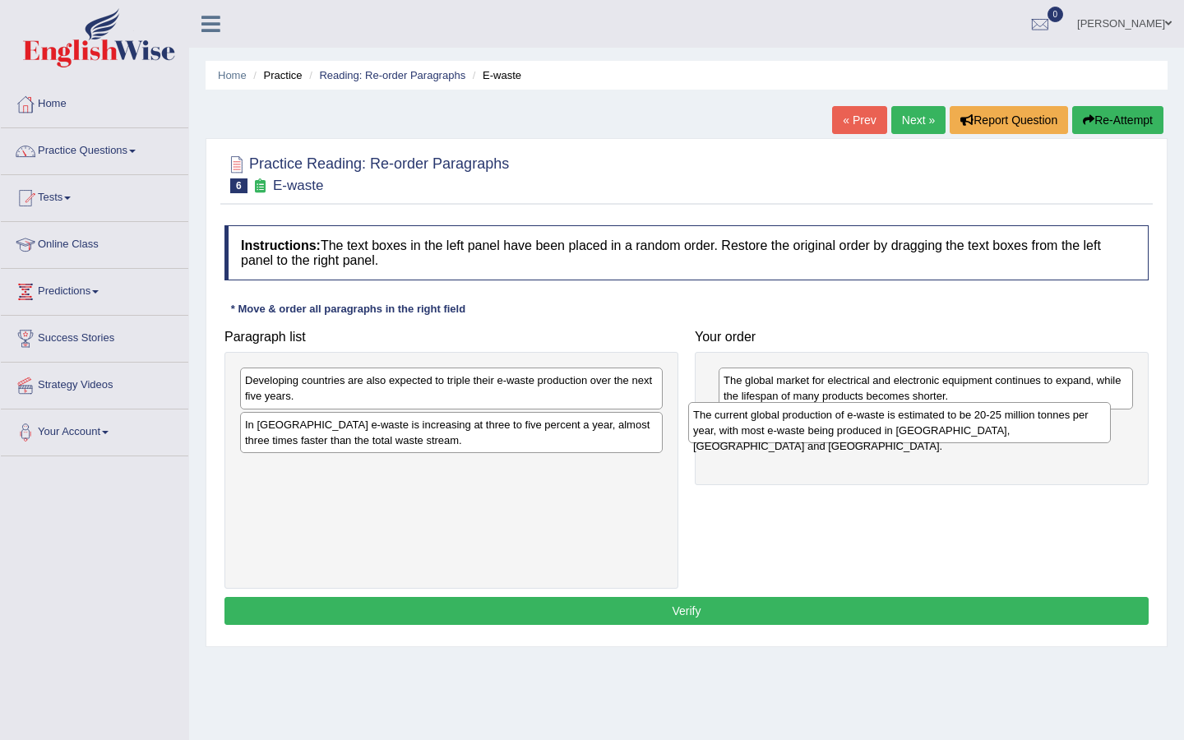
drag, startPoint x: 511, startPoint y: 466, endPoint x: 959, endPoint y: 413, distance: 451.2
click at [826, 413] on div "The current global production of e-waste is estimated to be 20-25 million tonne…" at bounding box center [899, 422] width 423 height 41
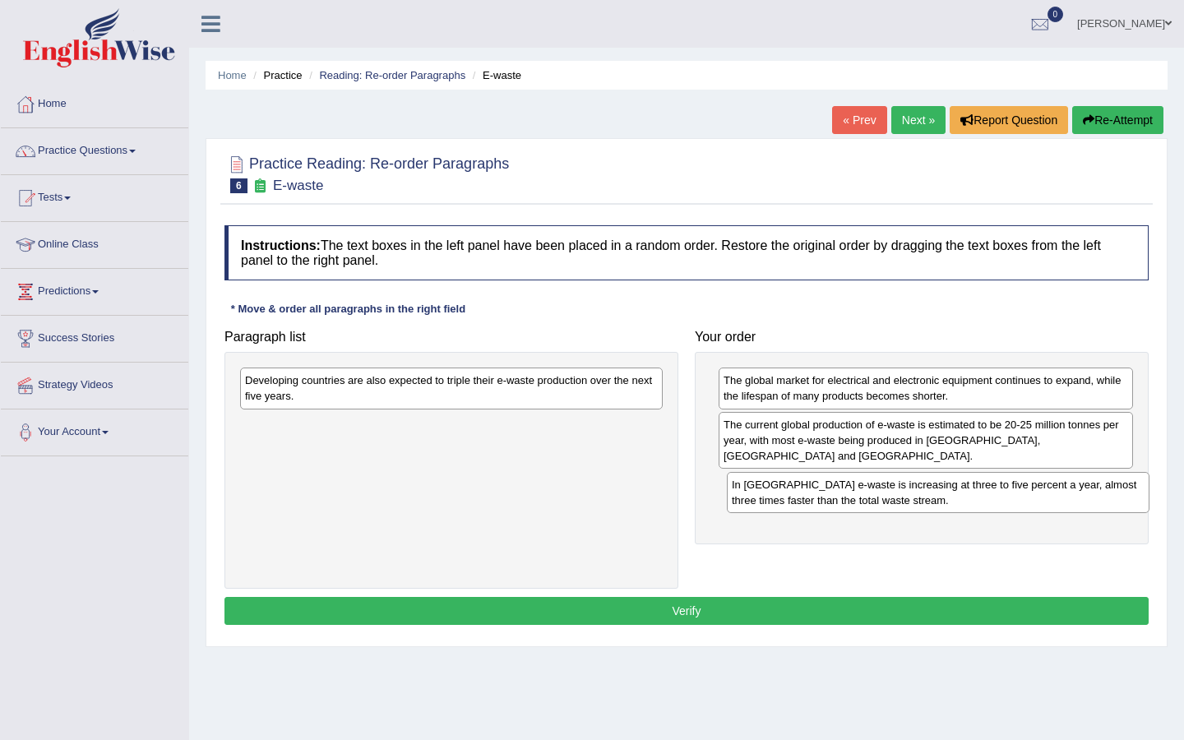
drag, startPoint x: 563, startPoint y: 437, endPoint x: 1056, endPoint y: 498, distance: 497.0
click at [826, 498] on div "In [GEOGRAPHIC_DATA] e-waste is increasing at three to five percent a year, alm…" at bounding box center [938, 492] width 423 height 41
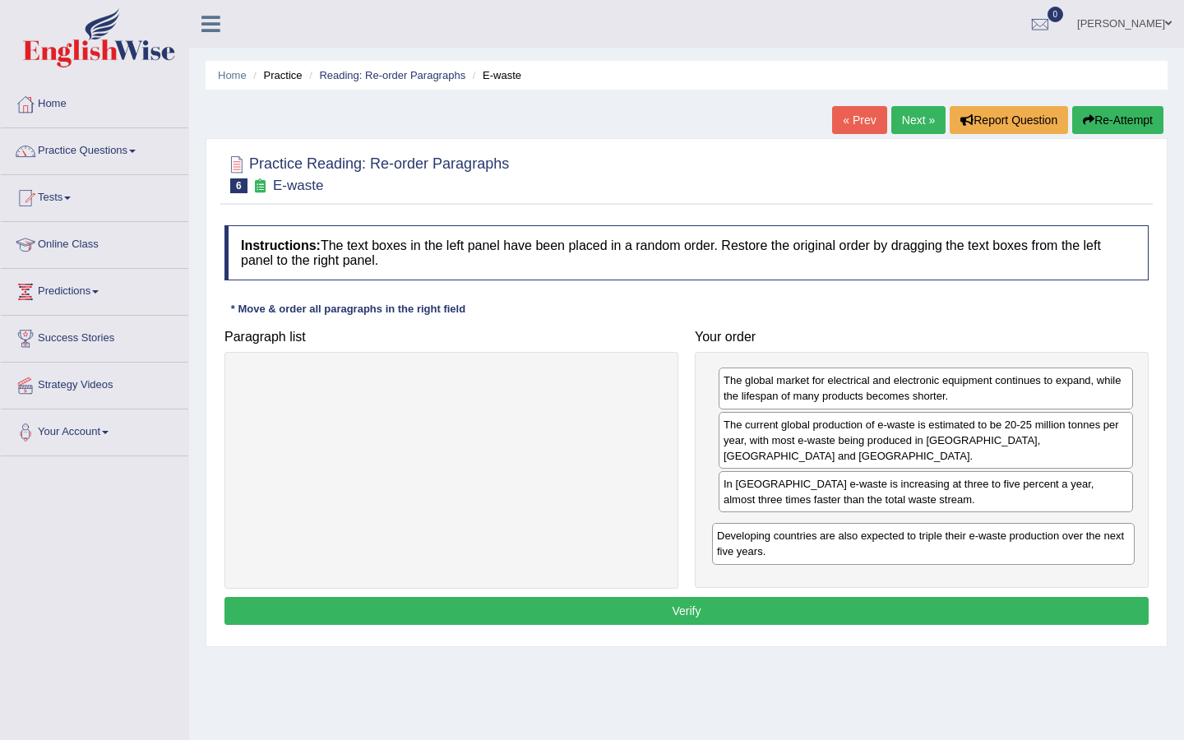
drag, startPoint x: 464, startPoint y: 381, endPoint x: 939, endPoint y: 530, distance: 497.4
click at [826, 531] on div "Developing countries are also expected to triple their e-waste production over …" at bounding box center [923, 543] width 423 height 41
click at [826, 542] on button "Verify" at bounding box center [686, 611] width 924 height 28
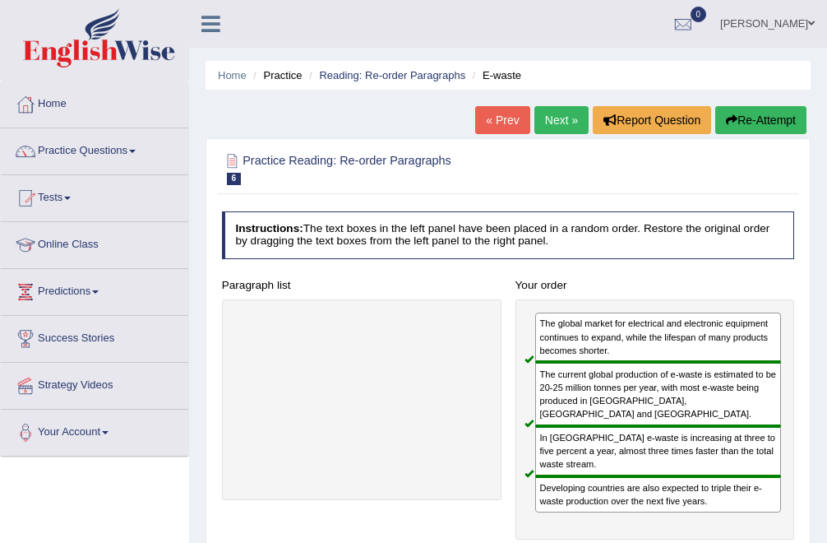
click at [554, 120] on link "Next »" at bounding box center [561, 120] width 54 height 28
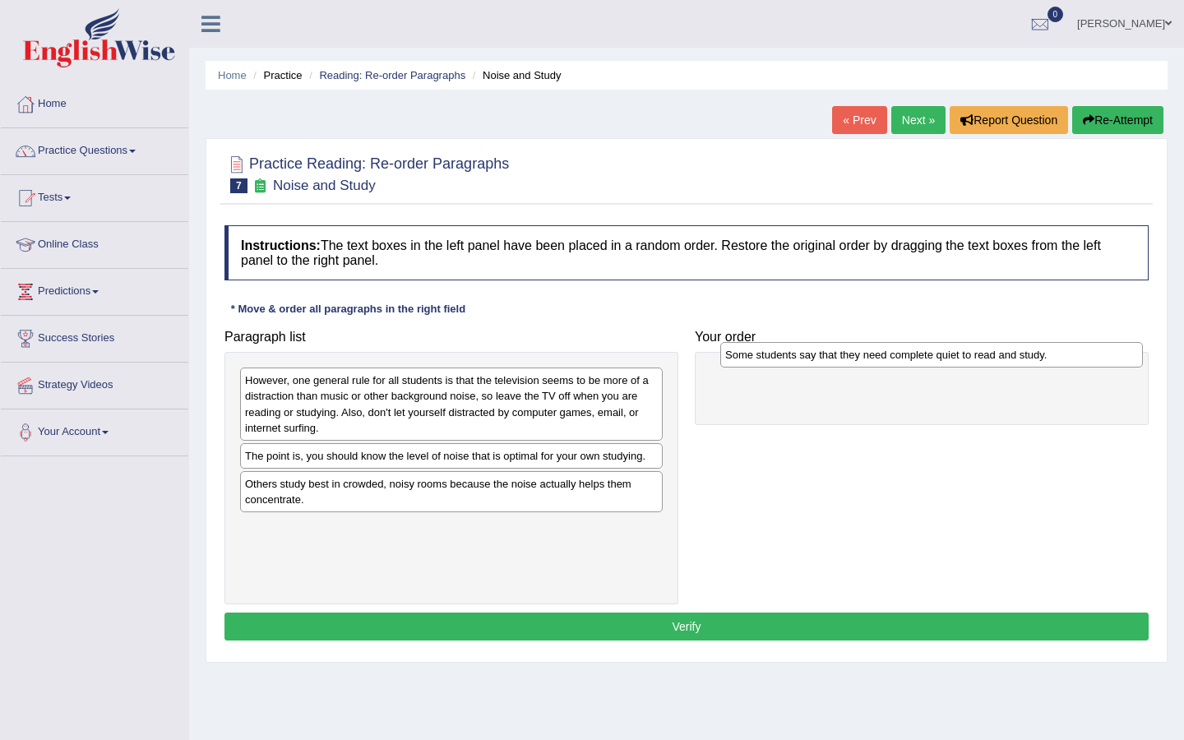
drag, startPoint x: 289, startPoint y: 454, endPoint x: 769, endPoint y: 353, distance: 490.6
click at [769, 353] on div "Some students say that they need complete quiet to read and study." at bounding box center [931, 354] width 423 height 25
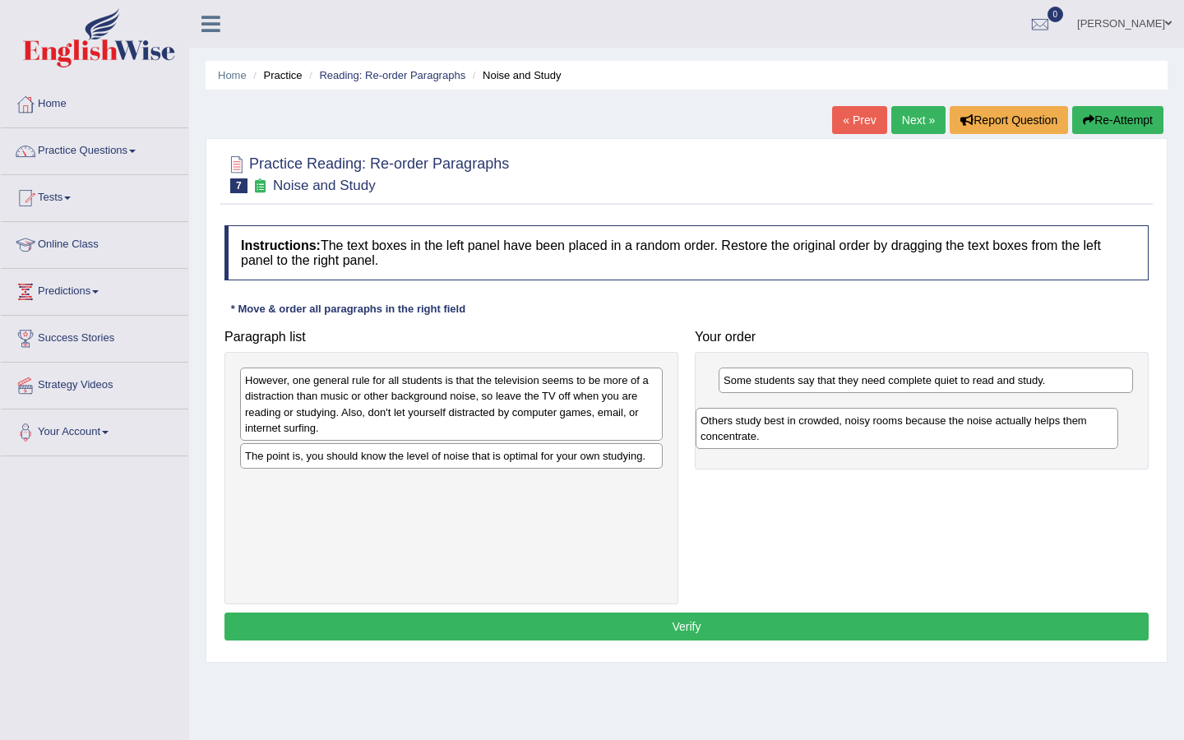
drag, startPoint x: 330, startPoint y: 496, endPoint x: 781, endPoint y: 430, distance: 456.1
click at [785, 430] on div "Others study best in crowded, noisy rooms because the noise actually helps them…" at bounding box center [906, 428] width 423 height 41
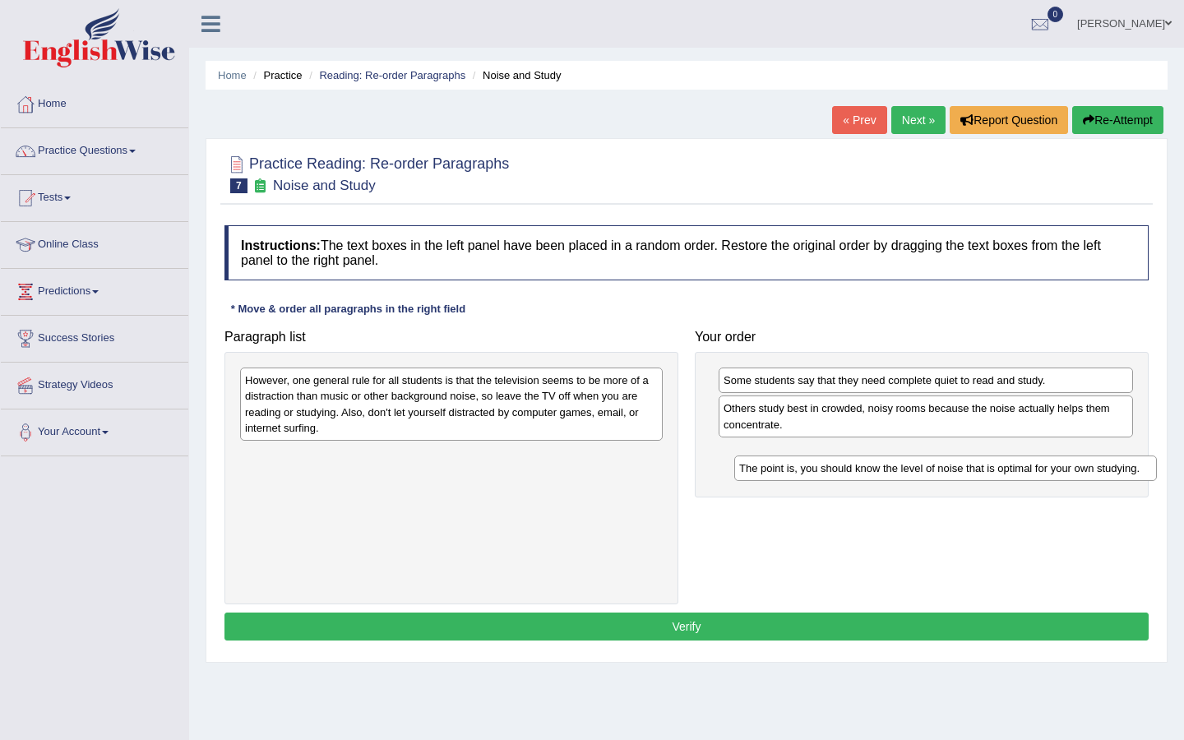
drag, startPoint x: 434, startPoint y: 458, endPoint x: 931, endPoint y: 471, distance: 496.7
click at [826, 471] on div "The point is, you should know the level of noise that is optimal for your own s…" at bounding box center [945, 467] width 423 height 25
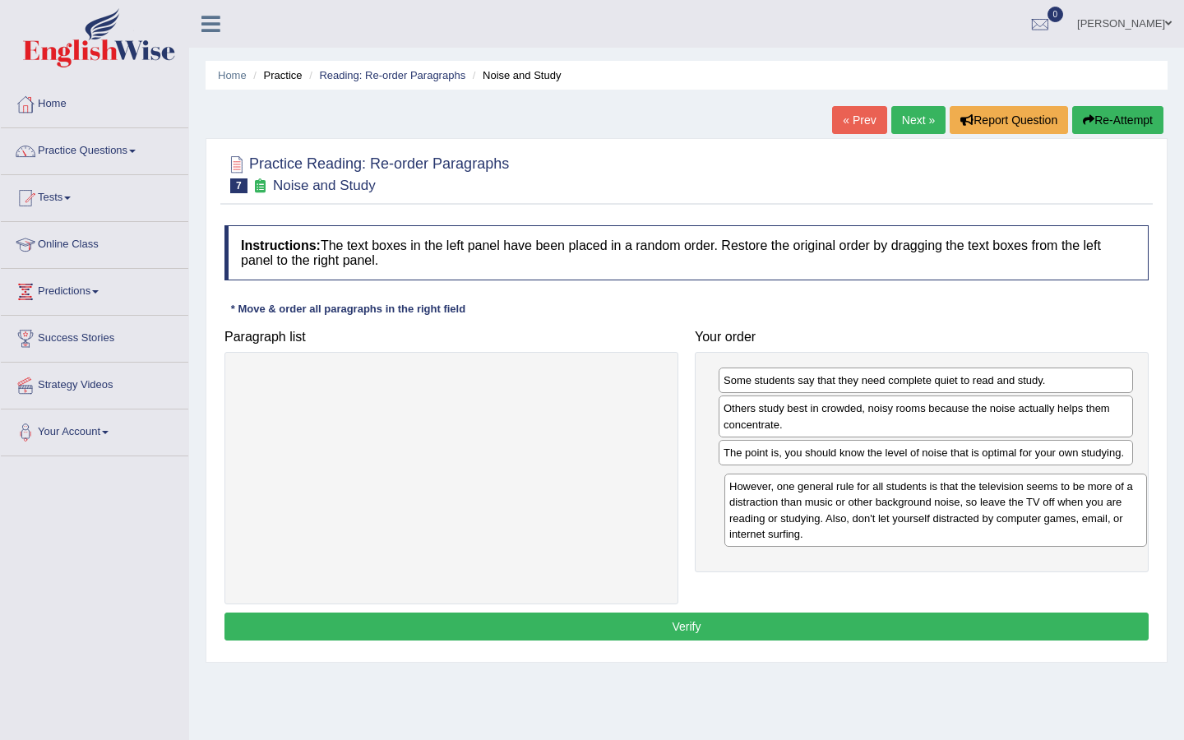
drag, startPoint x: 425, startPoint y: 406, endPoint x: 908, endPoint y: 512, distance: 494.1
click at [826, 512] on div "However, one general rule for all students is that the television seems to be m…" at bounding box center [935, 510] width 423 height 72
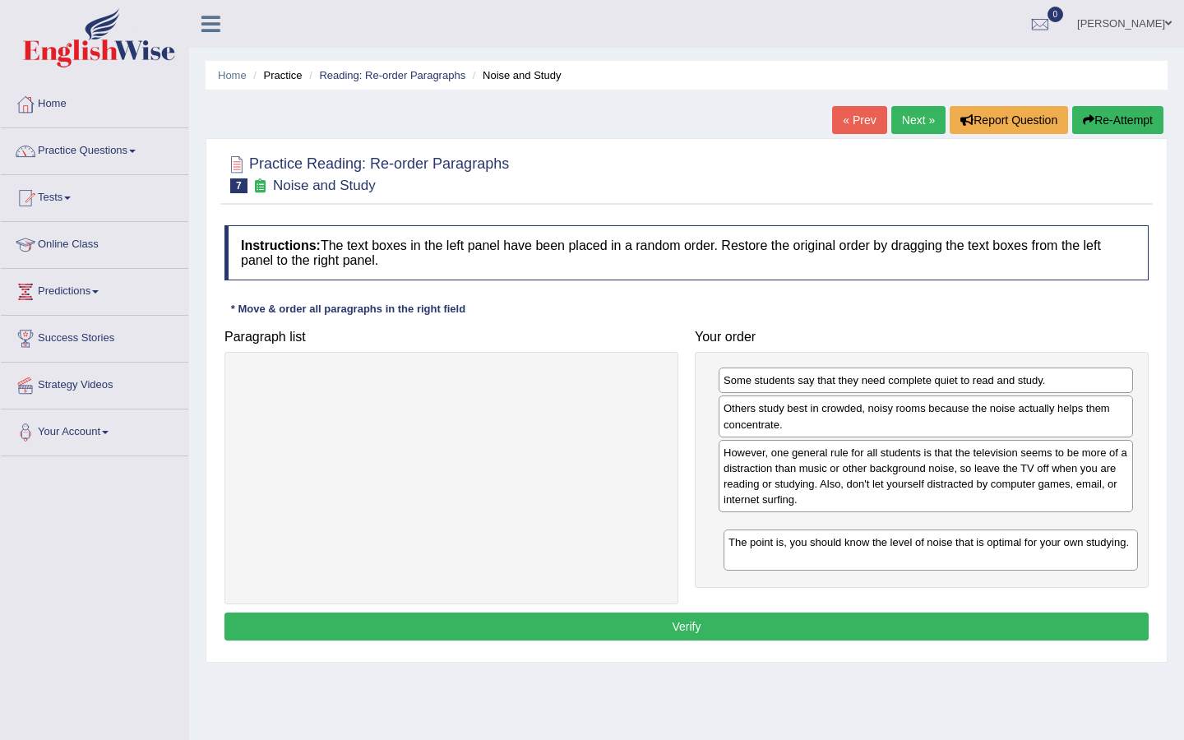
drag, startPoint x: 836, startPoint y: 457, endPoint x: 842, endPoint y: 544, distance: 87.3
click at [826, 542] on div "The point is, you should know the level of noise that is optimal for your own s…" at bounding box center [930, 549] width 414 height 41
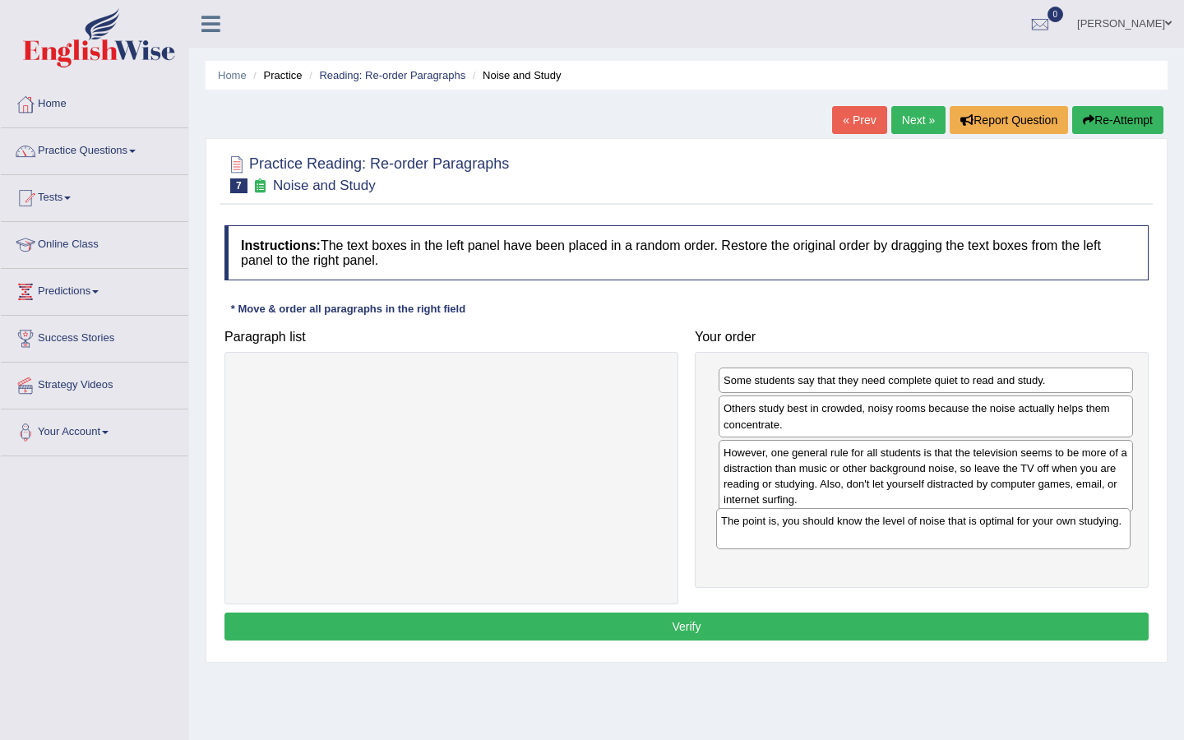
drag, startPoint x: 862, startPoint y: 539, endPoint x: 860, endPoint y: 529, distance: 11.0
click at [826, 529] on div "The point is, you should know the level of noise that is optimal for your own s…" at bounding box center [923, 528] width 414 height 41
click at [787, 542] on button "Verify" at bounding box center [686, 626] width 924 height 28
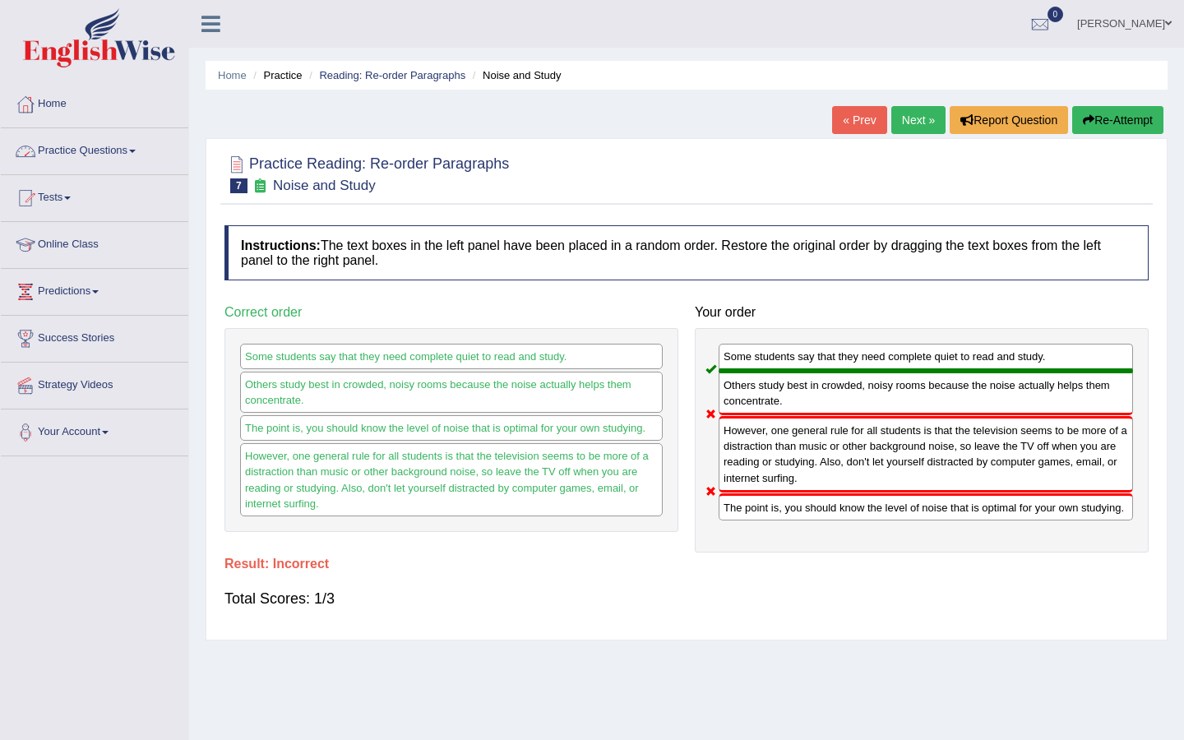
click at [136, 150] on span at bounding box center [132, 151] width 7 height 3
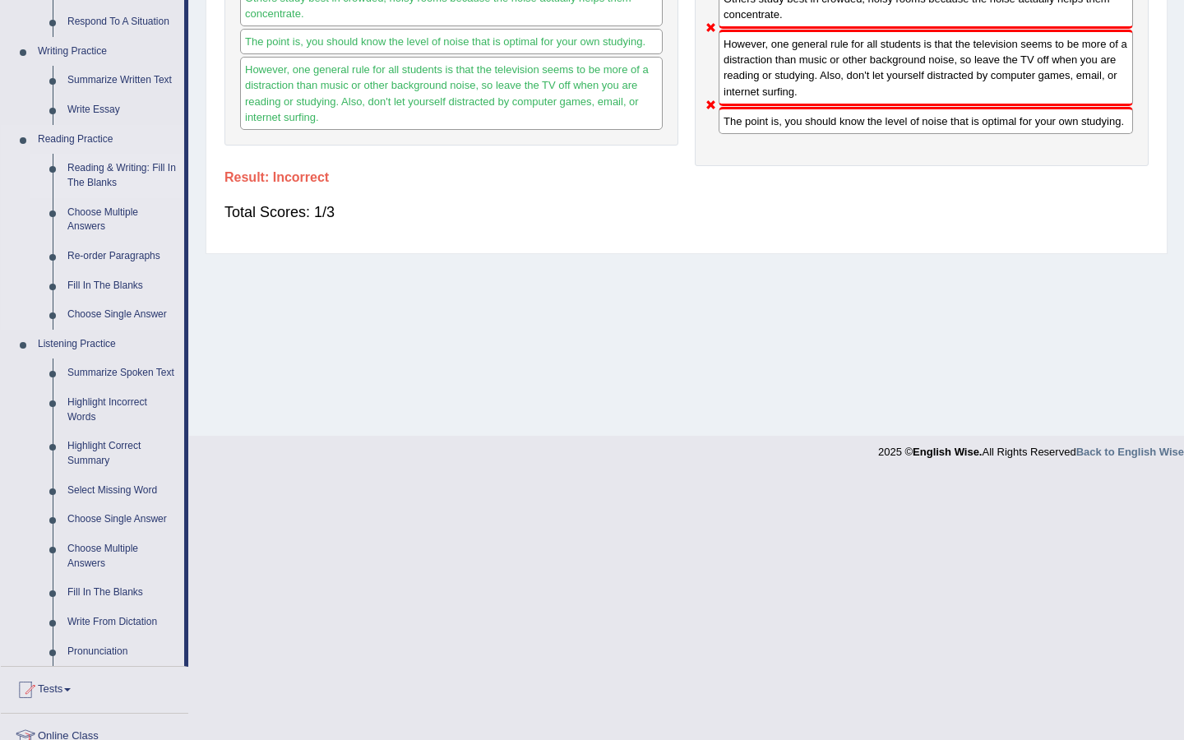
scroll to position [397, 0]
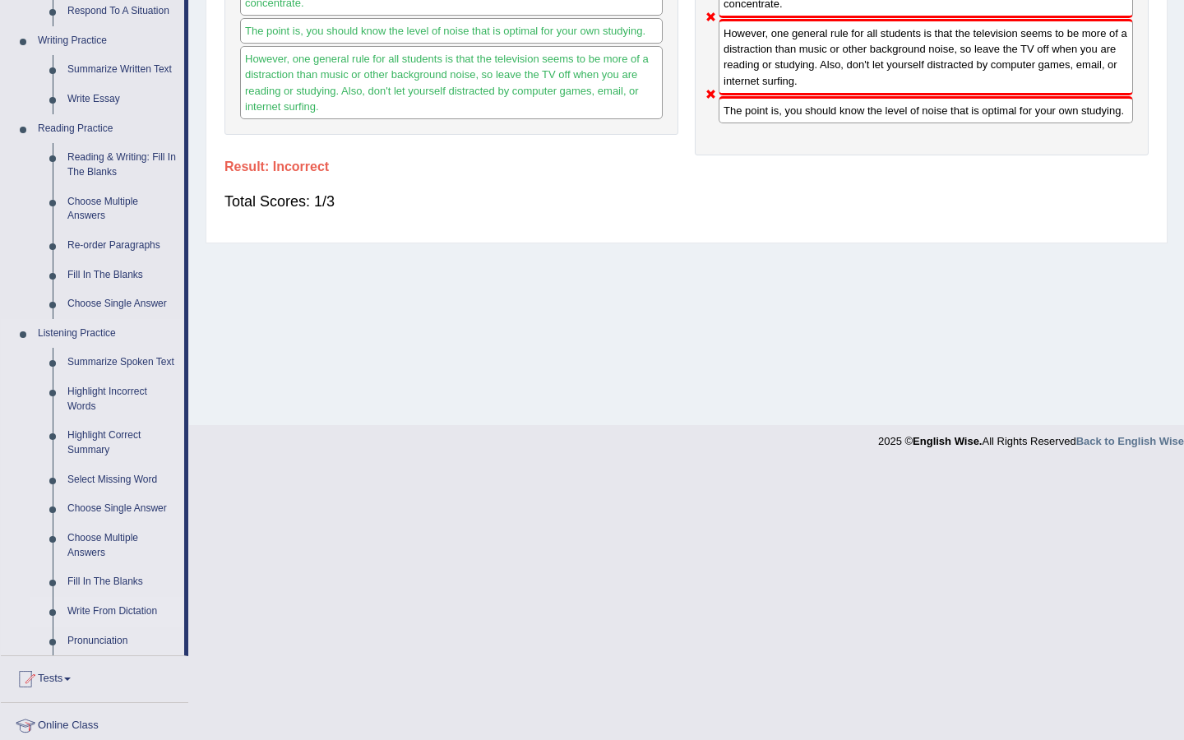
click at [133, 542] on link "Write From Dictation" at bounding box center [122, 612] width 124 height 30
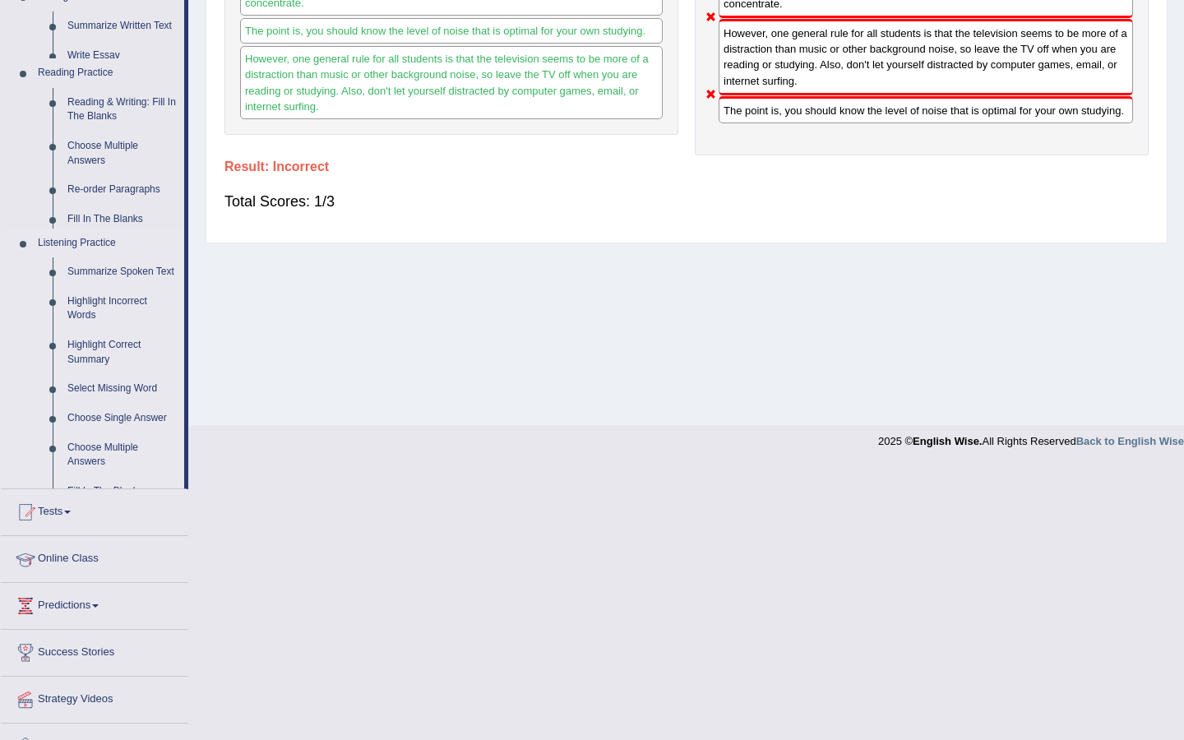
scroll to position [123, 0]
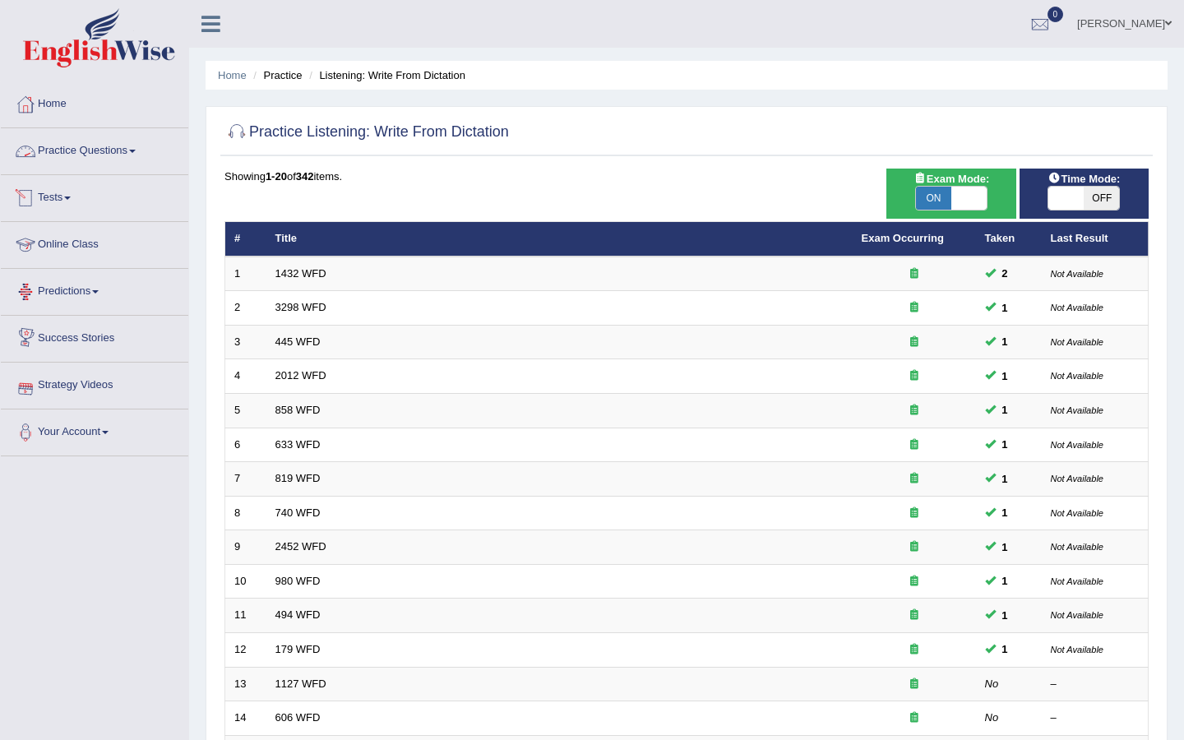
click at [99, 147] on link "Practice Questions" at bounding box center [94, 148] width 187 height 41
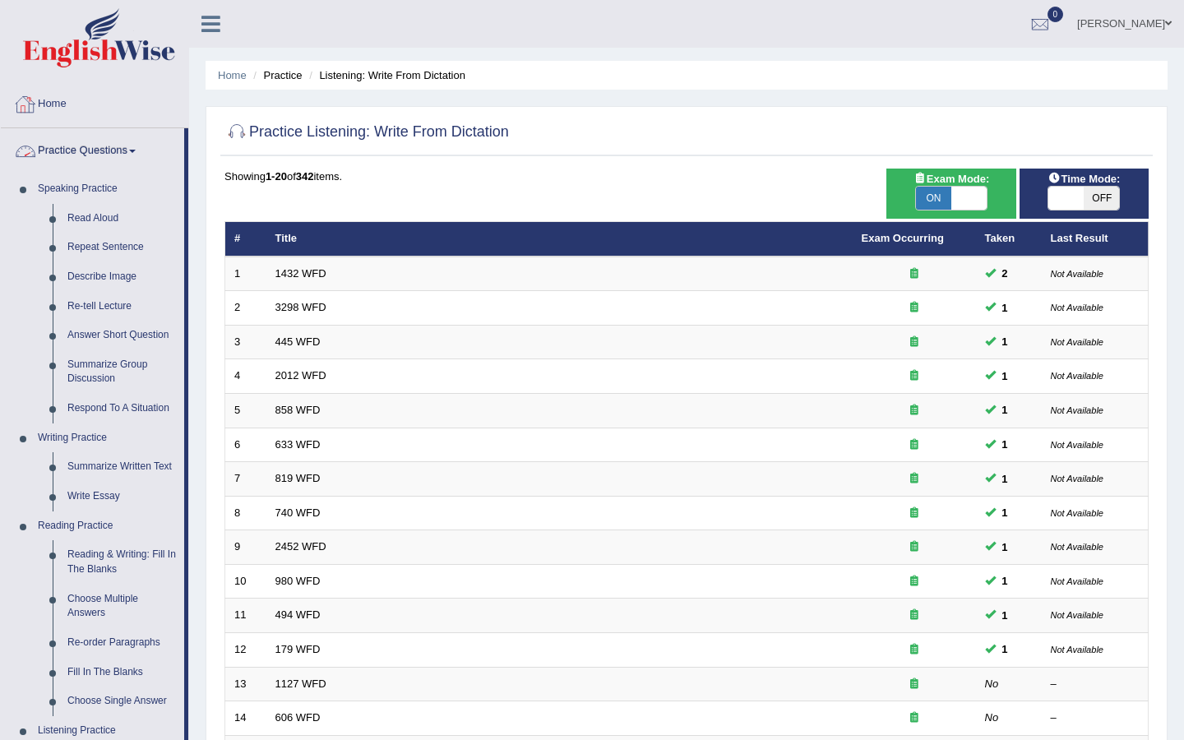
click at [59, 99] on link "Home" at bounding box center [94, 101] width 187 height 41
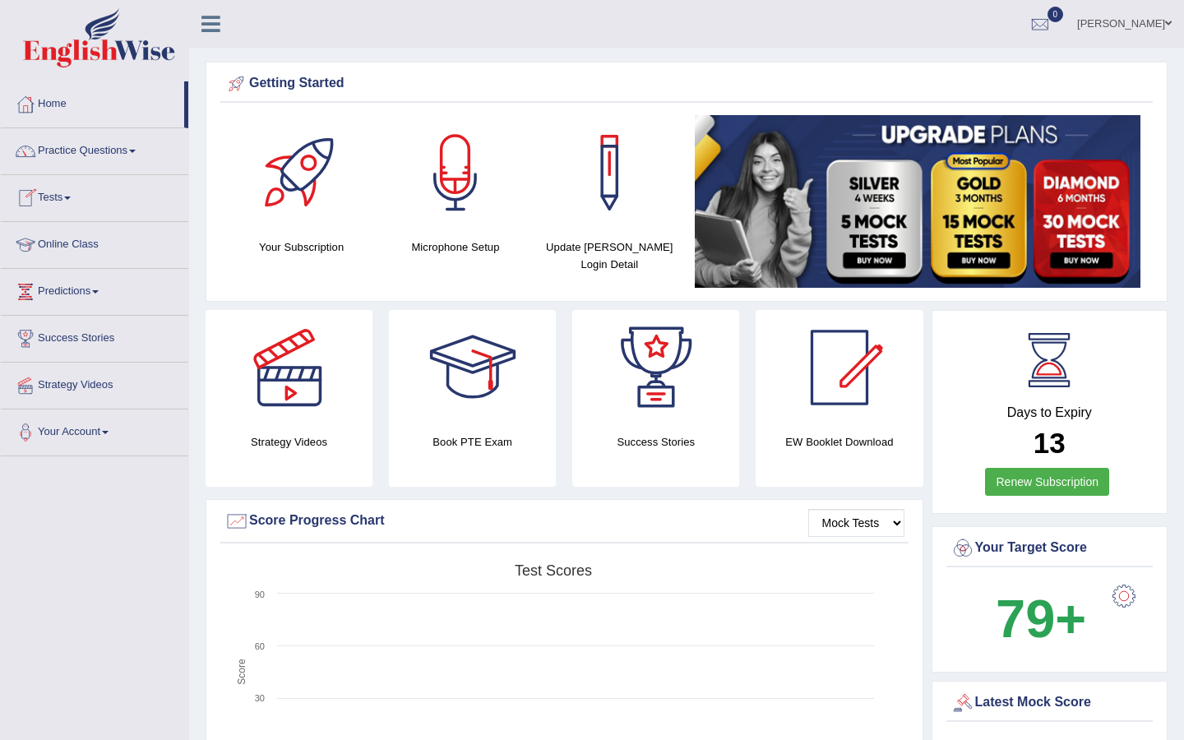
click at [51, 197] on link "Tests" at bounding box center [94, 195] width 187 height 41
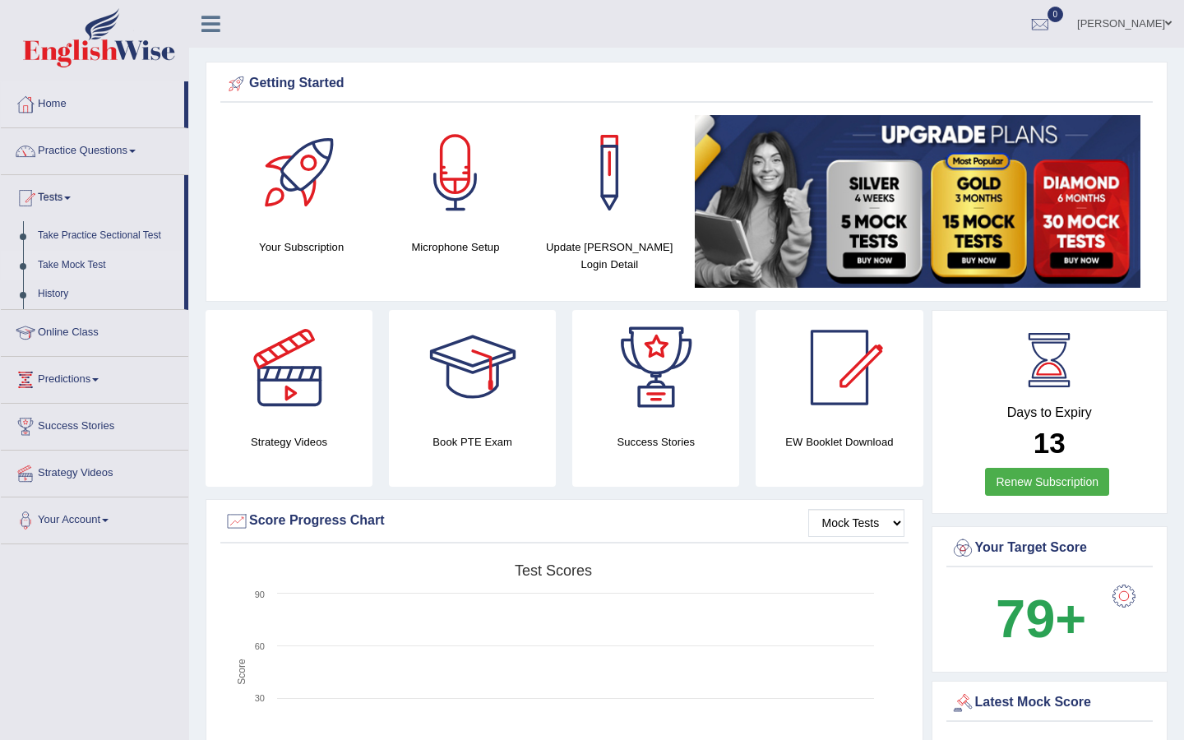
click at [66, 261] on link "Take Mock Test" at bounding box center [107, 266] width 154 height 30
